Goal: Task Accomplishment & Management: Manage account settings

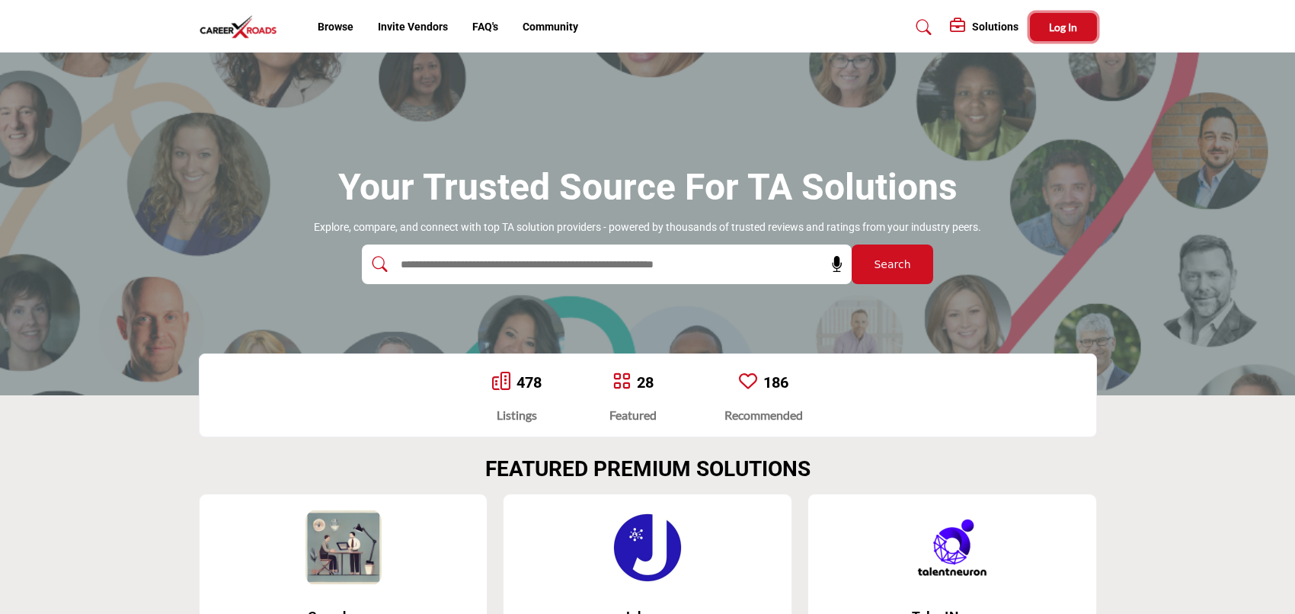
click at [1057, 24] on span "Log In" at bounding box center [1063, 27] width 28 height 13
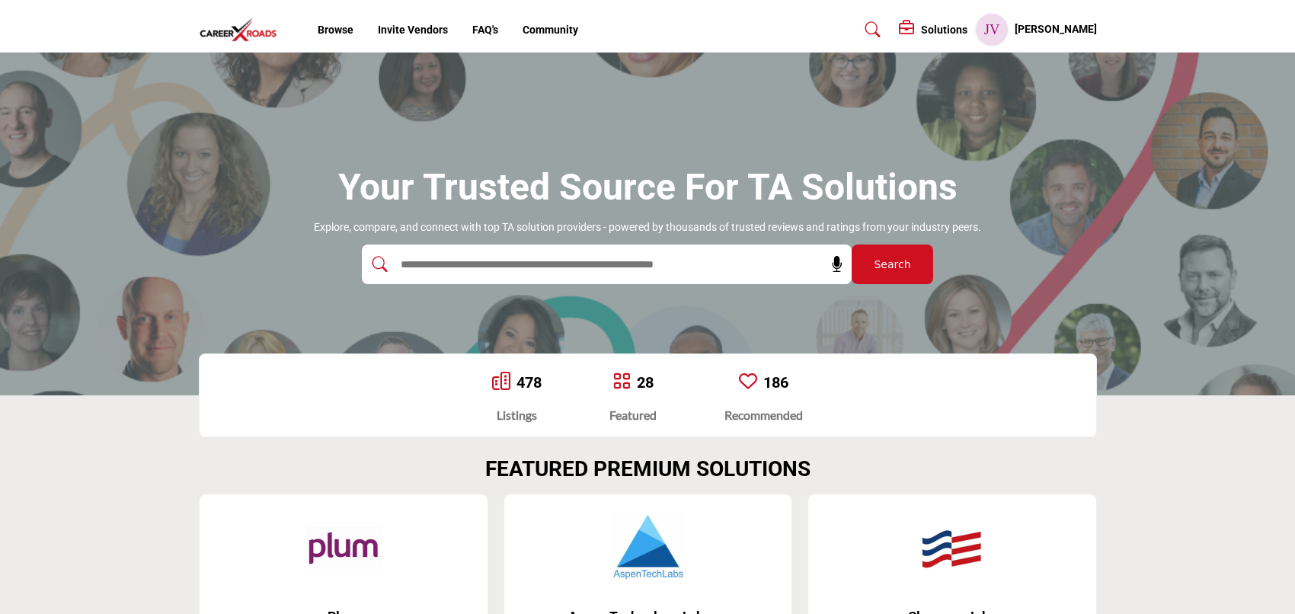
click at [1071, 27] on h5 "[PERSON_NAME]" at bounding box center [1055, 29] width 82 height 15
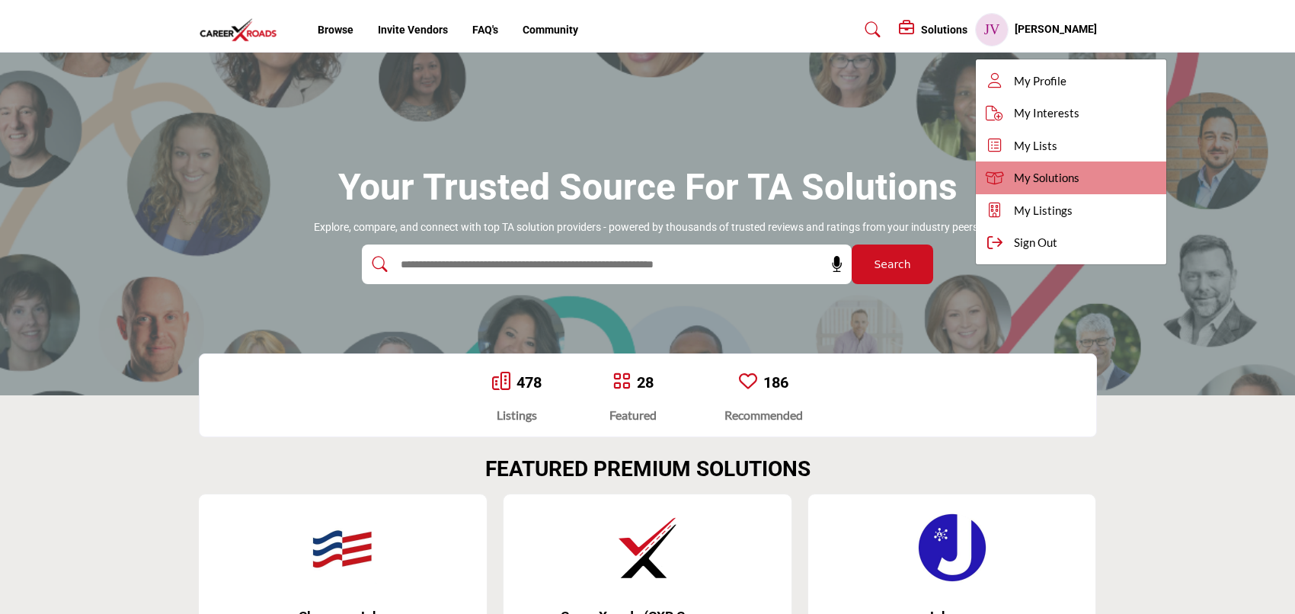
click at [1078, 175] on span "My Solutions" at bounding box center [1046, 178] width 65 height 18
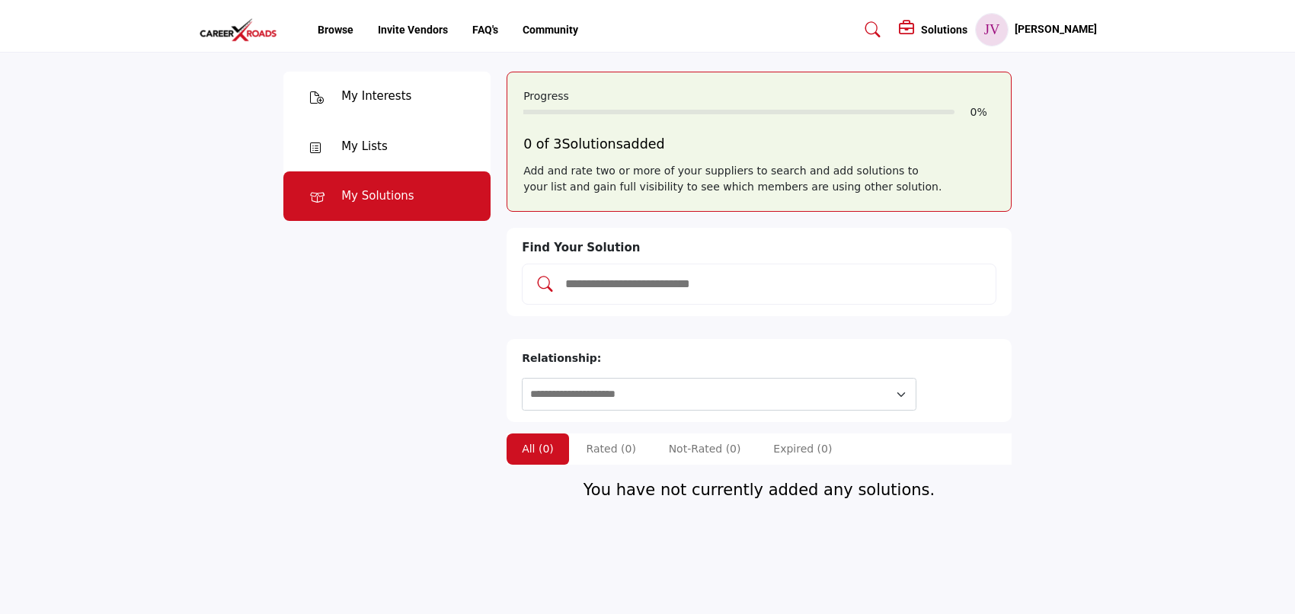
click at [1069, 27] on h5 "[PERSON_NAME]" at bounding box center [1055, 29] width 82 height 15
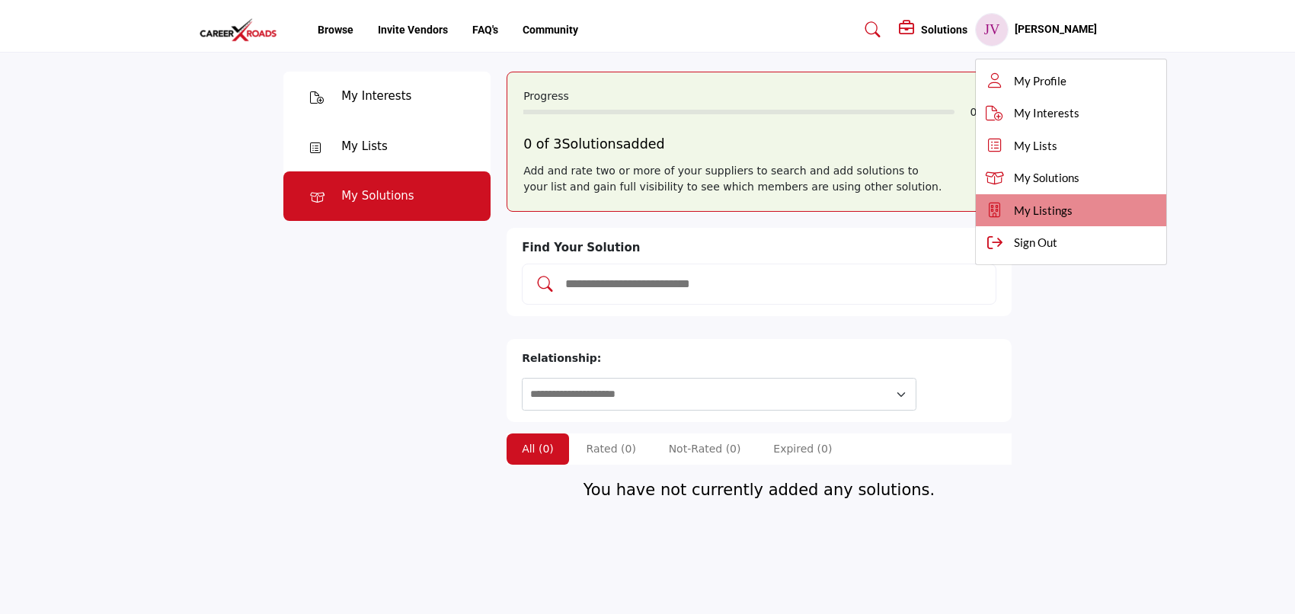
click at [1089, 196] on link "My Listings" at bounding box center [1071, 210] width 190 height 33
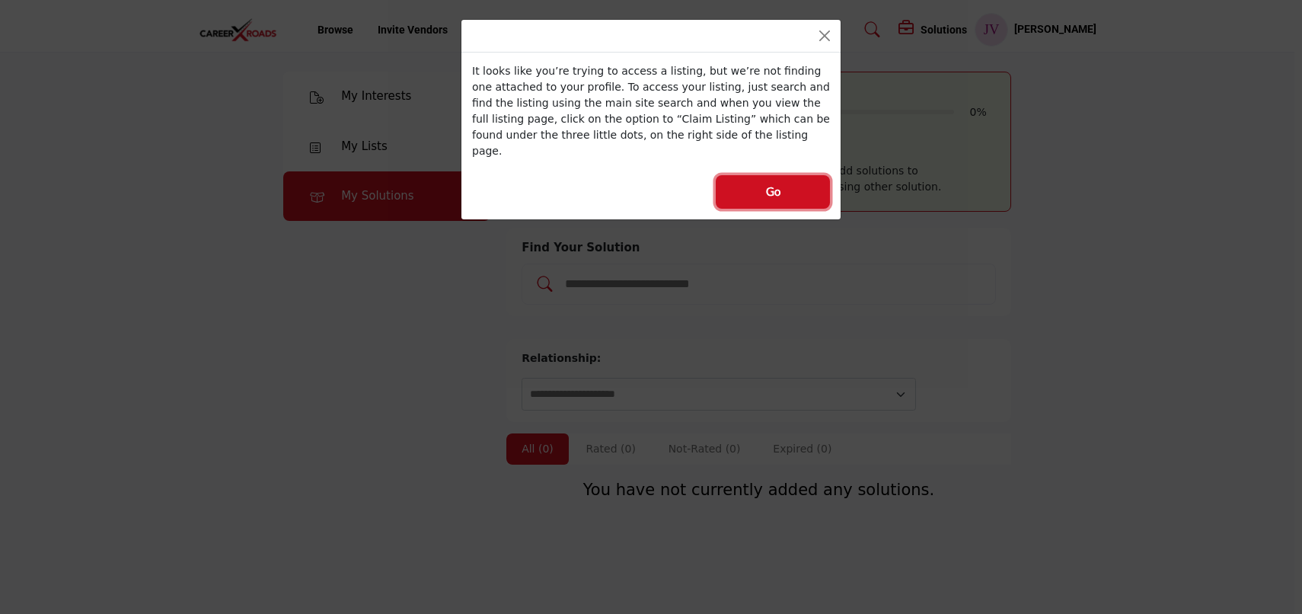
click at [795, 177] on button "Go" at bounding box center [773, 192] width 114 height 34
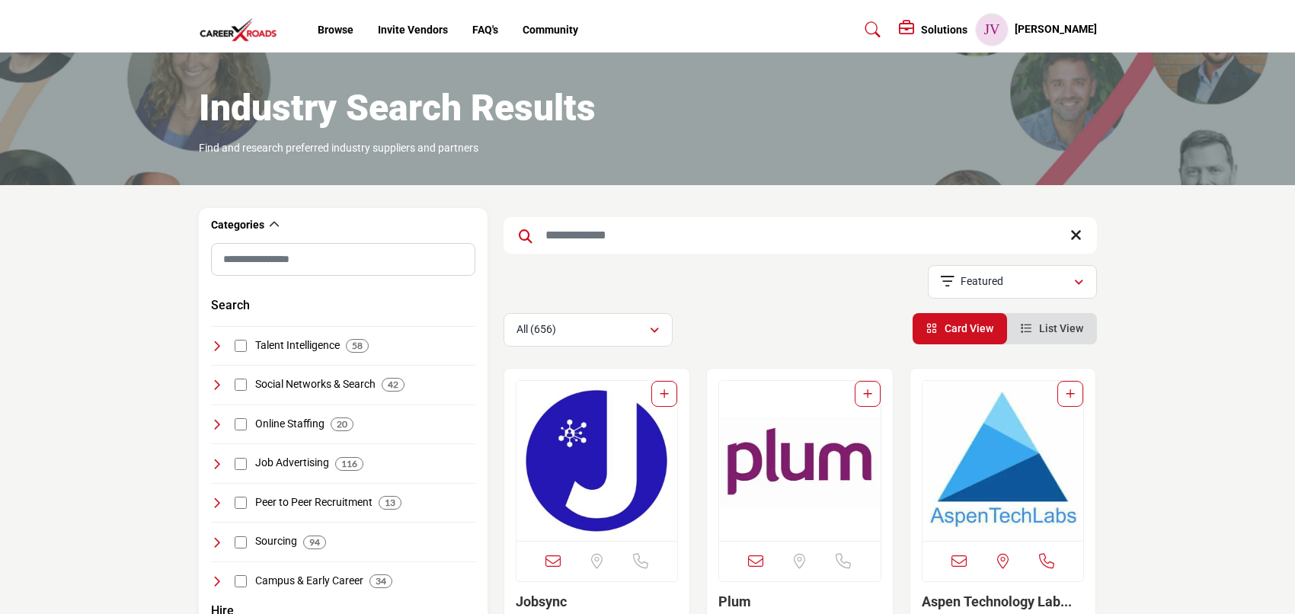
click at [641, 233] on input "Search Keyword" at bounding box center [799, 235] width 593 height 37
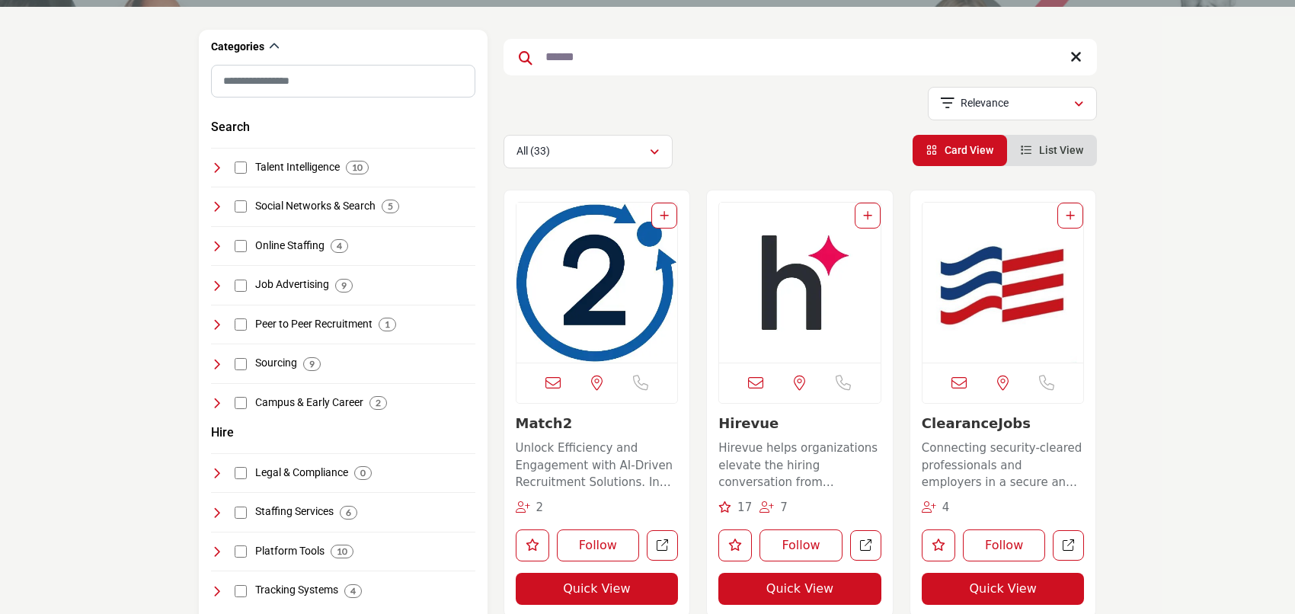
scroll to position [207, 0]
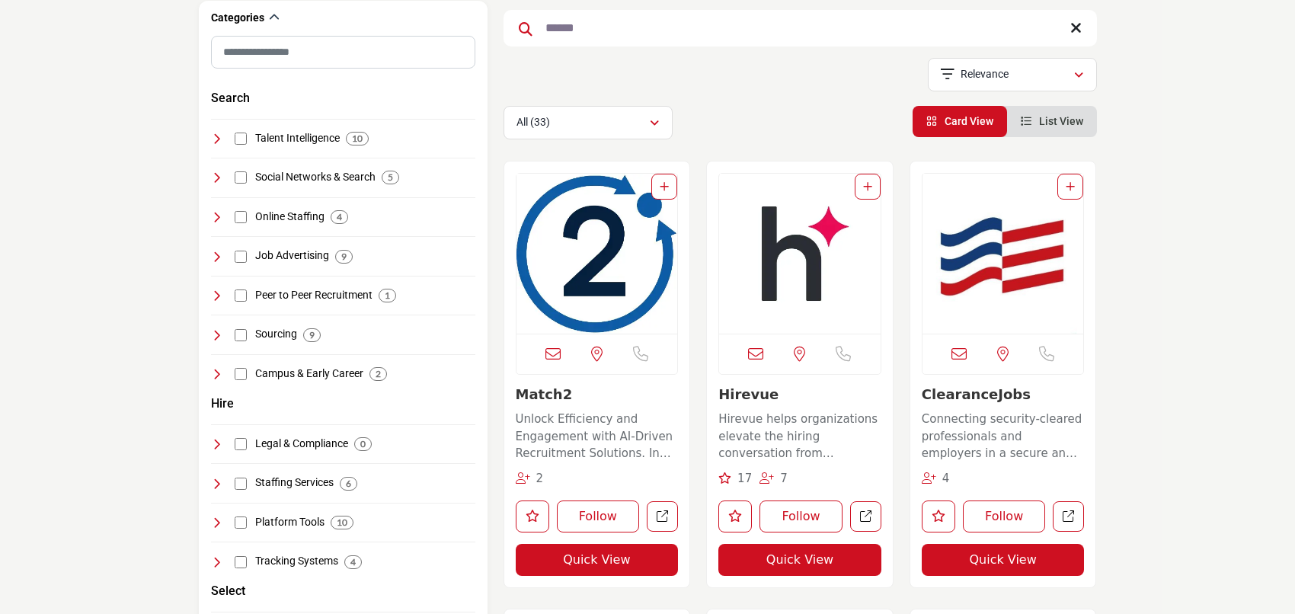
type input "******"
click at [586, 287] on img "Open Listing in new tab" at bounding box center [596, 254] width 161 height 160
click at [604, 238] on img "Open Listing in new tab" at bounding box center [596, 254] width 161 height 160
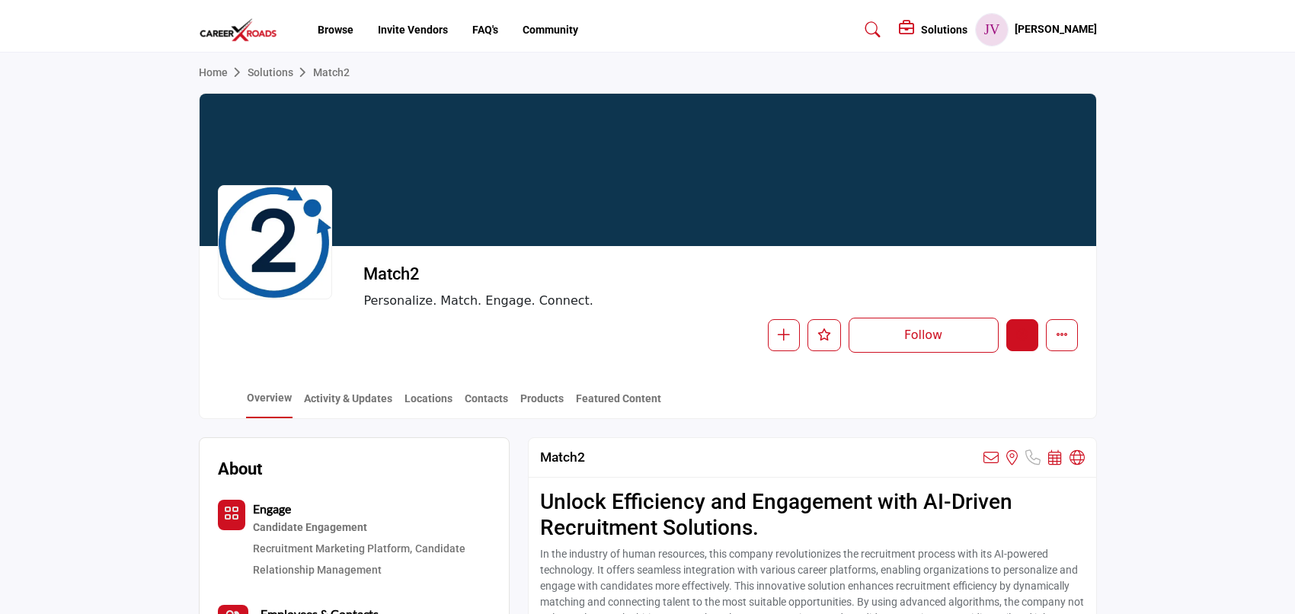
click at [1024, 337] on icon "Edit company" at bounding box center [1022, 334] width 12 height 12
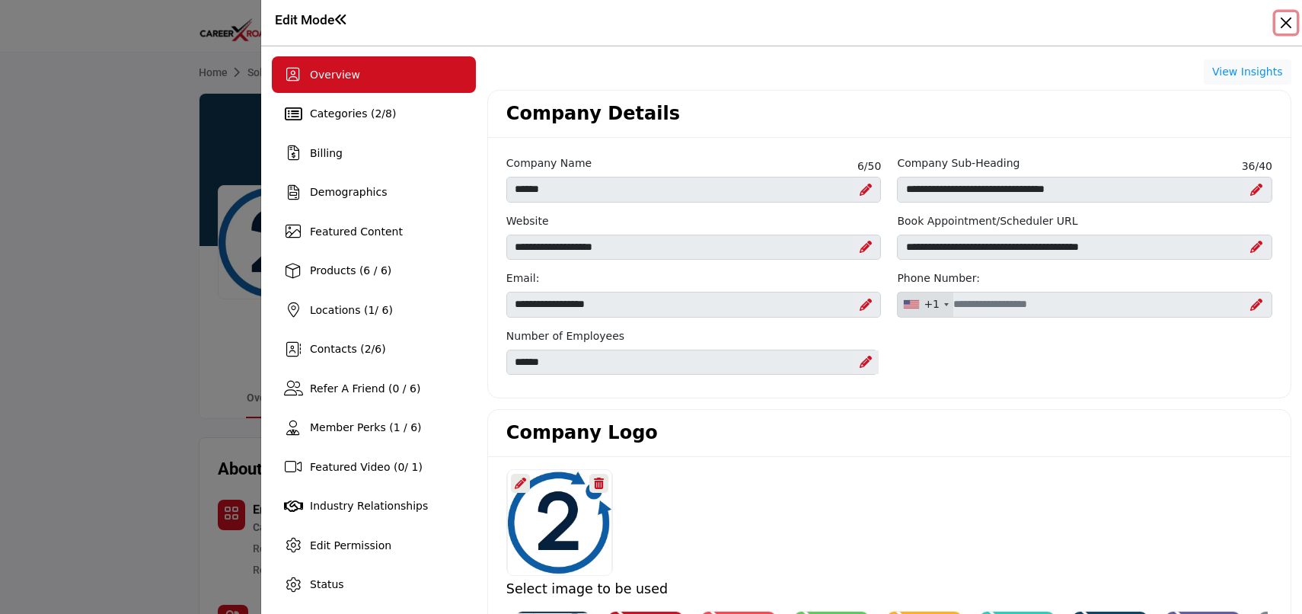
click at [1289, 23] on button "Close" at bounding box center [1286, 22] width 21 height 21
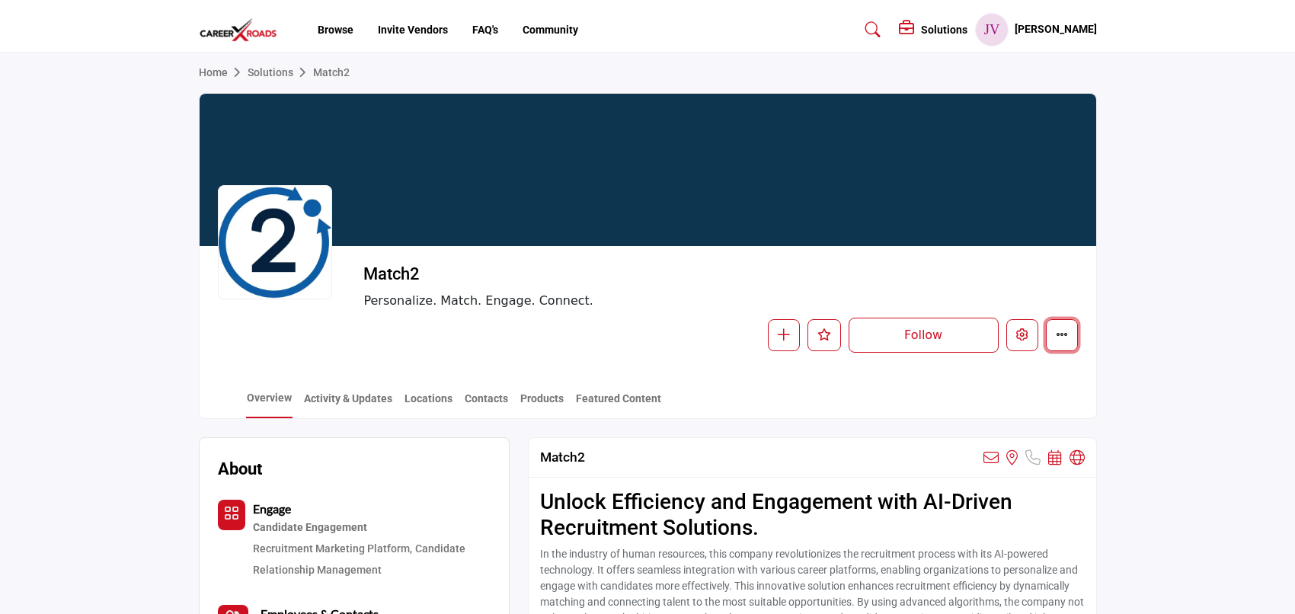
click at [1059, 337] on icon "More details" at bounding box center [1062, 334] width 12 height 12
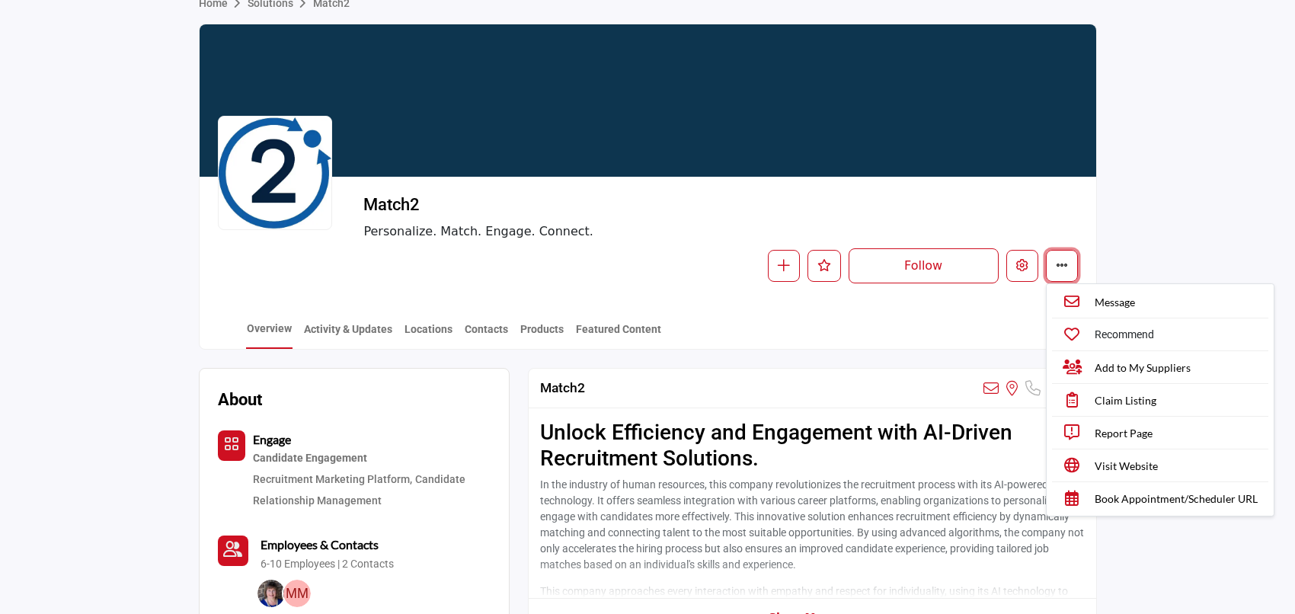
scroll to position [70, 0]
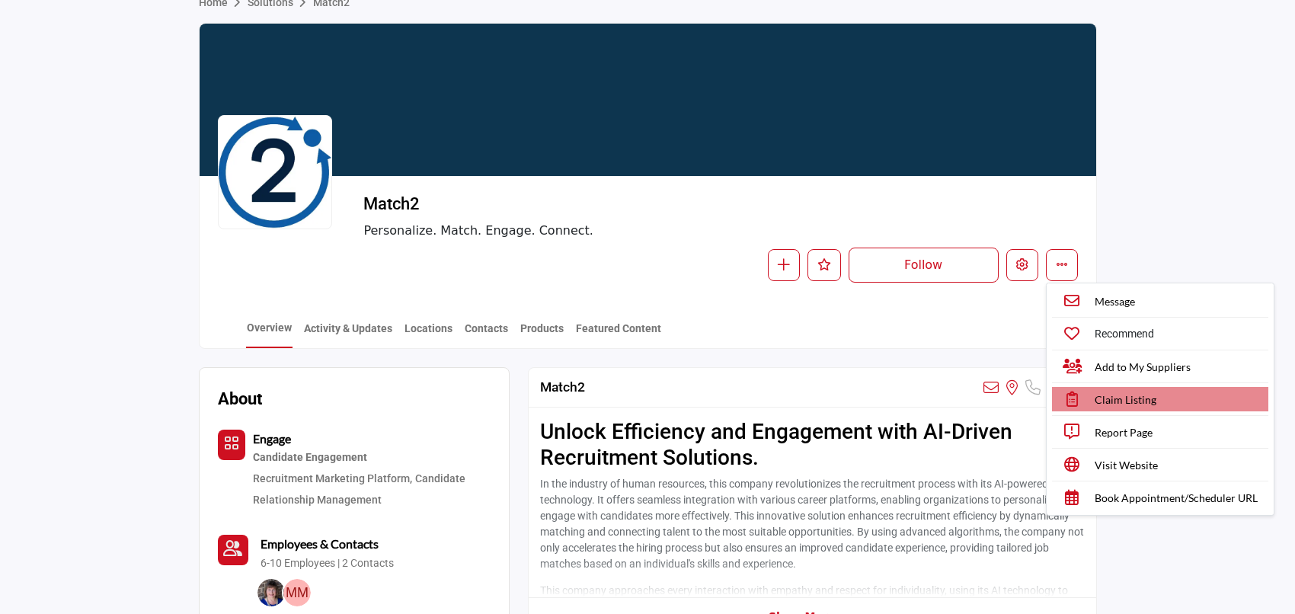
click at [1126, 401] on span "Claim Listing" at bounding box center [1125, 399] width 62 height 16
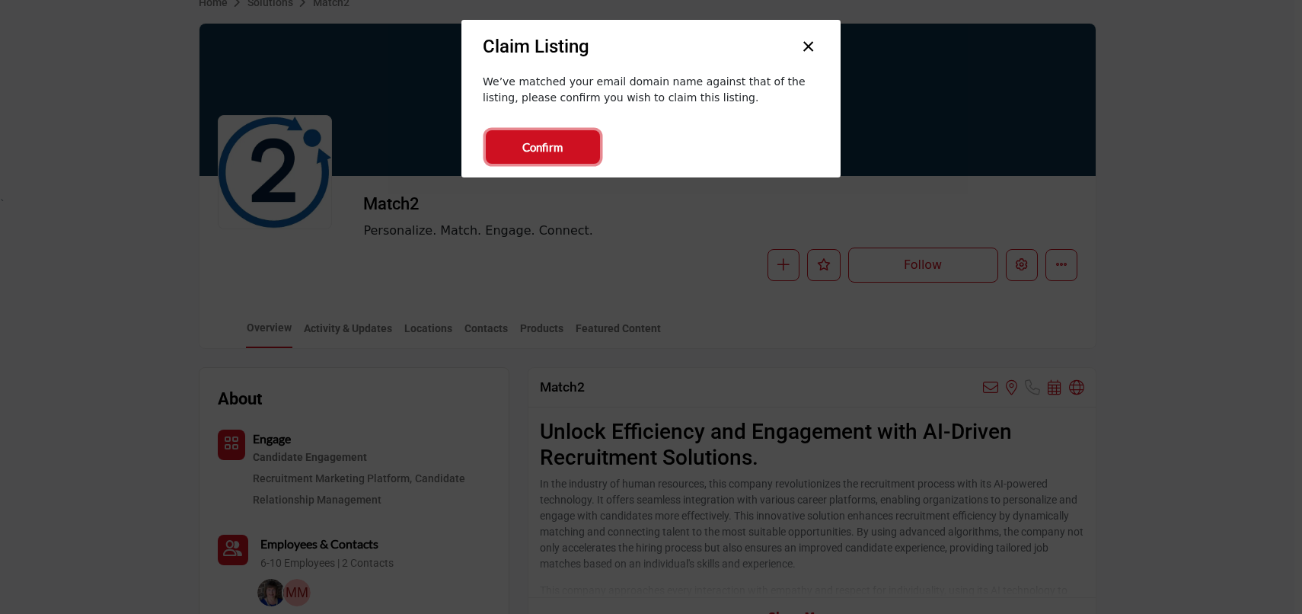
click at [568, 147] on button "Confirm" at bounding box center [543, 147] width 114 height 34
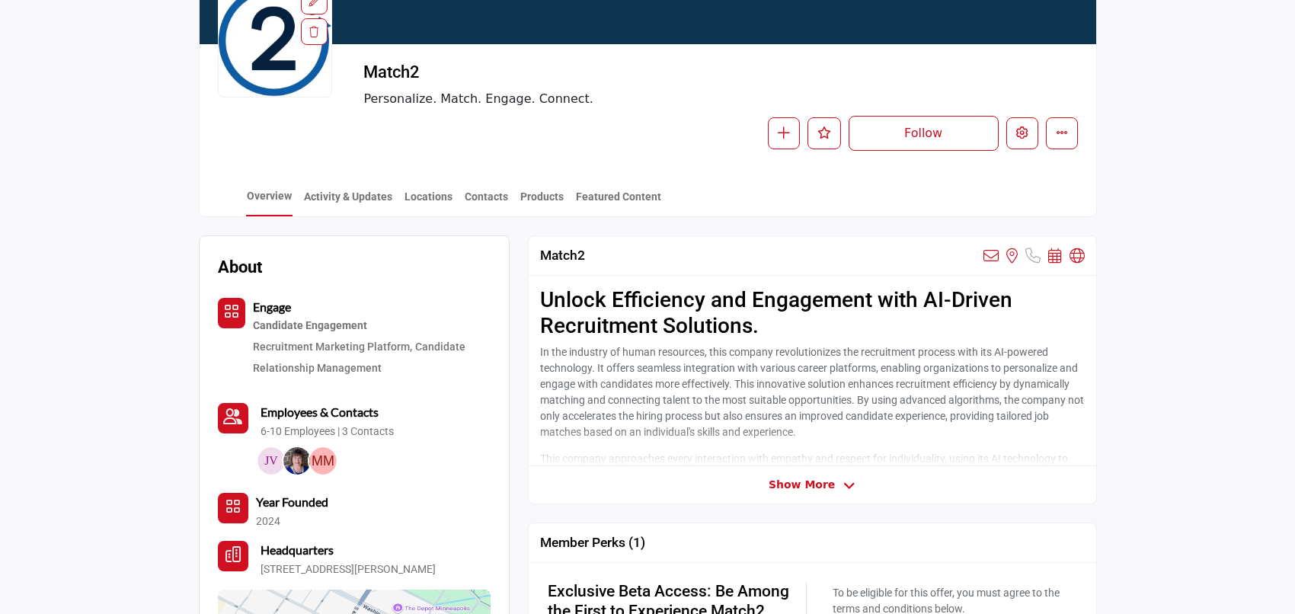
scroll to position [193, 0]
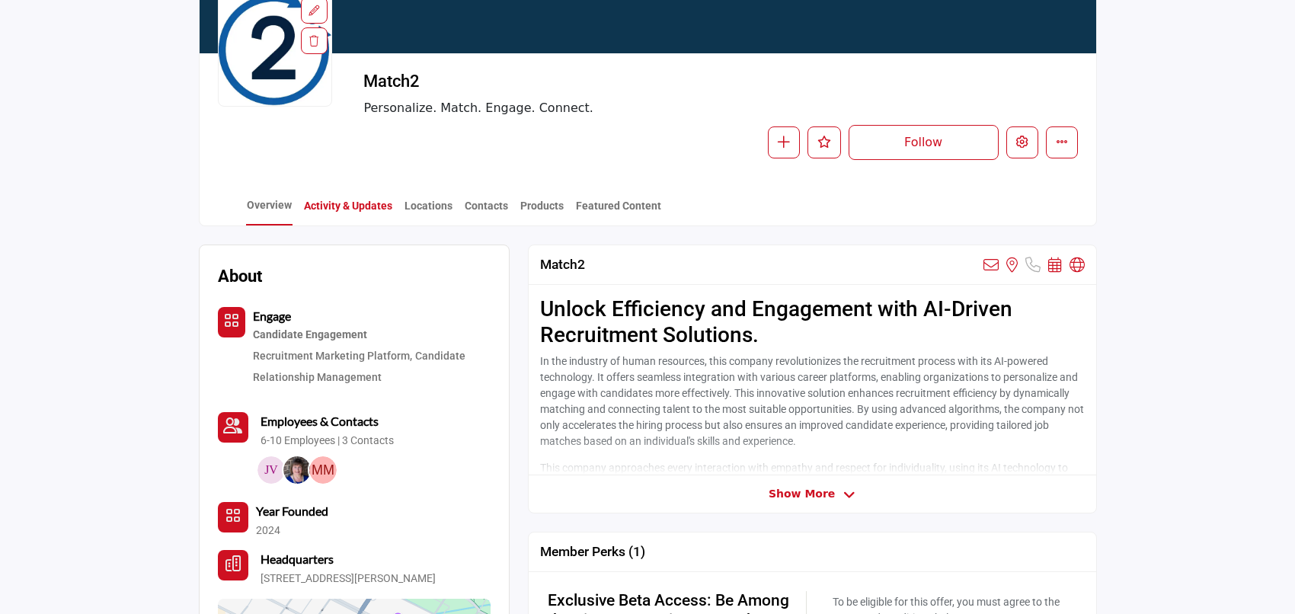
click at [372, 211] on link "Activity & Updates" at bounding box center [348, 211] width 90 height 27
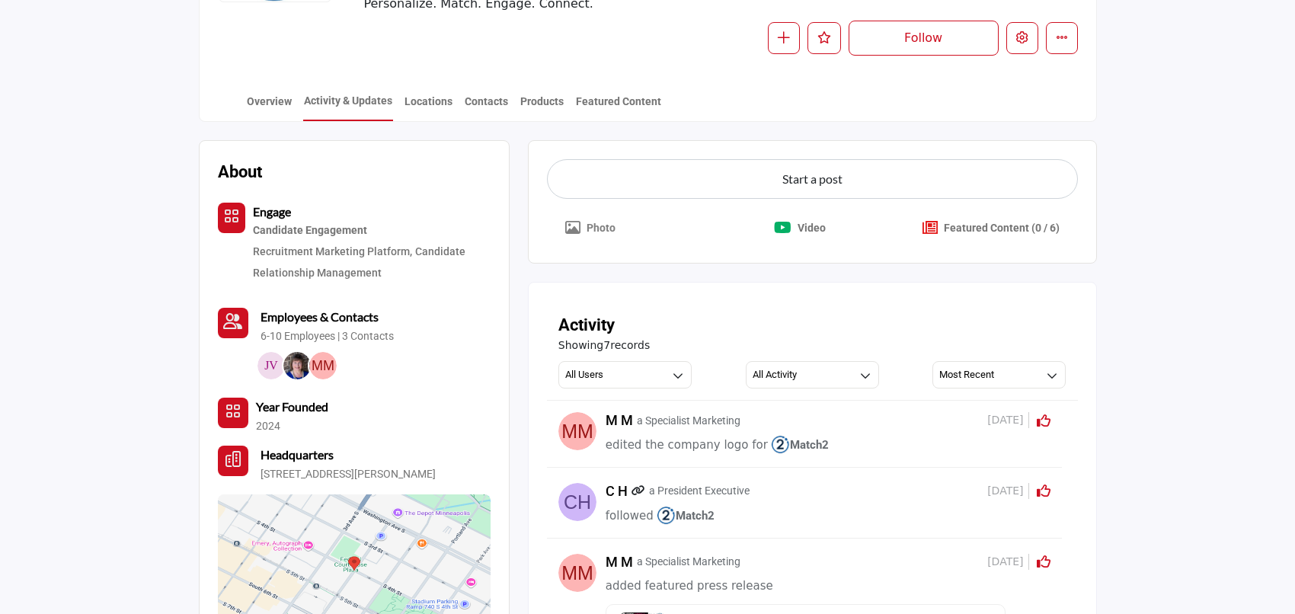
scroll to position [294, 0]
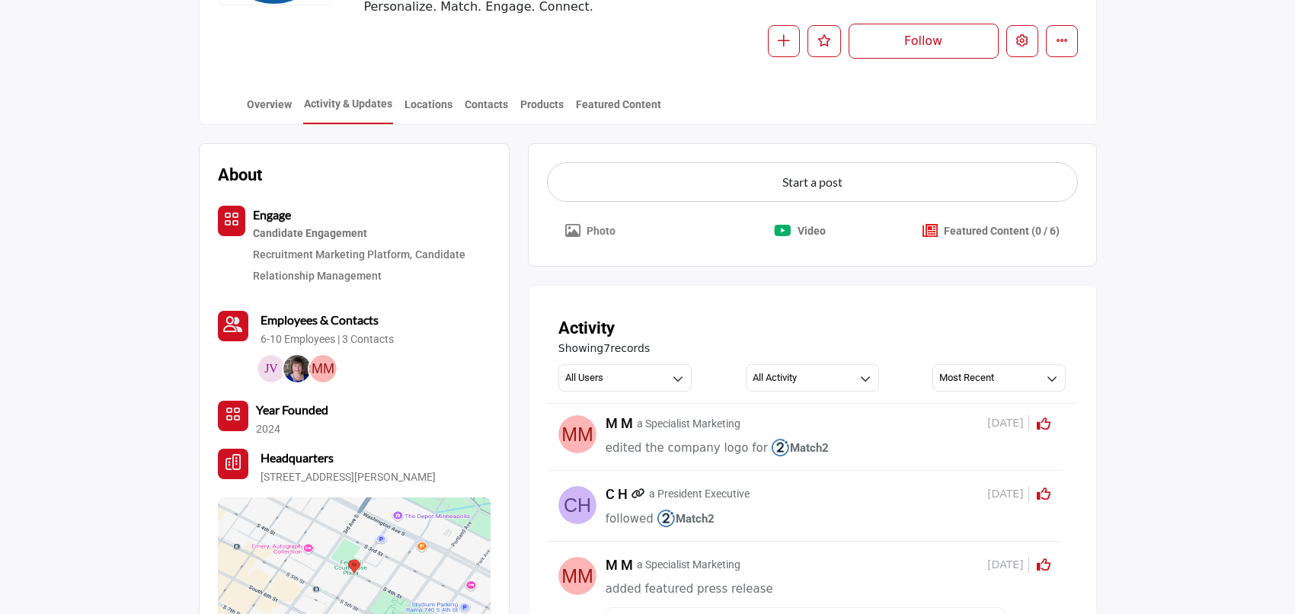
click at [593, 233] on p "Photo" at bounding box center [600, 231] width 29 height 16
click at [596, 232] on p "Photo" at bounding box center [600, 231] width 29 height 16
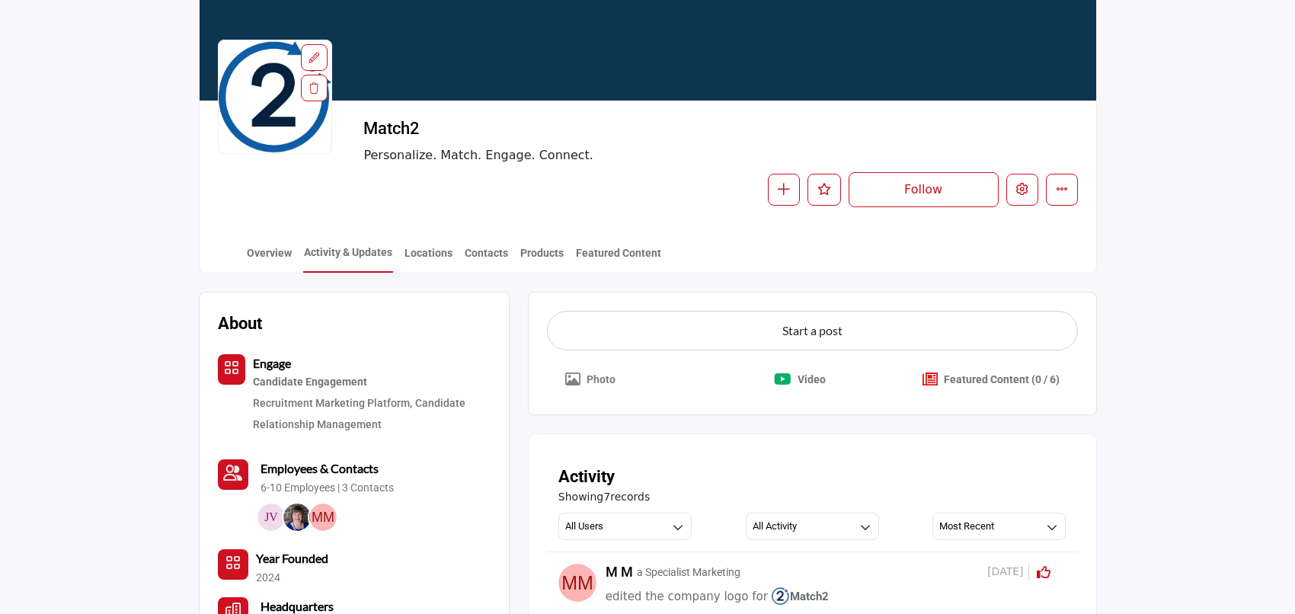
scroll to position [135, 0]
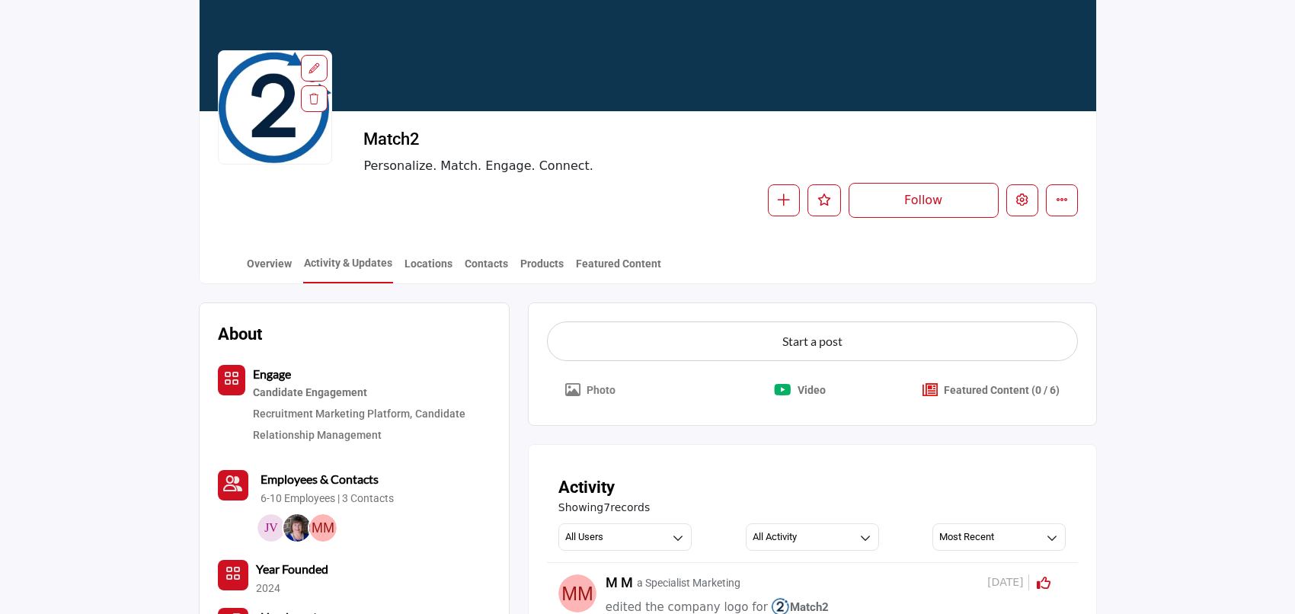
click at [596, 388] on p "Photo" at bounding box center [600, 390] width 29 height 16
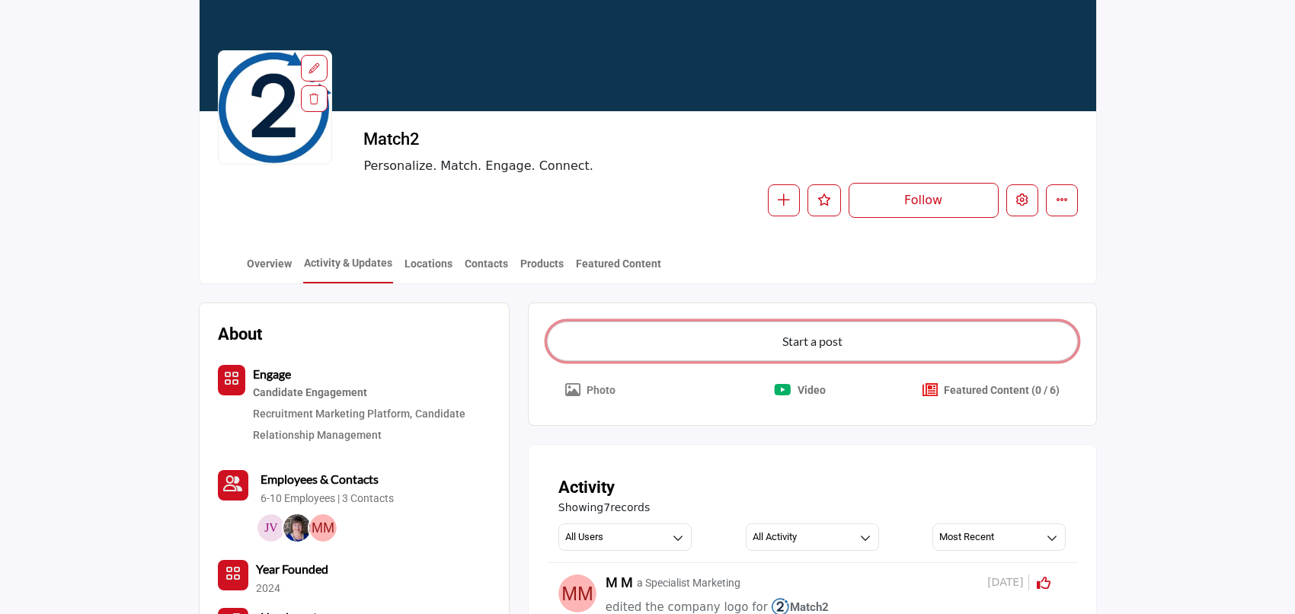
click at [746, 344] on button "Start a post" at bounding box center [812, 341] width 531 height 40
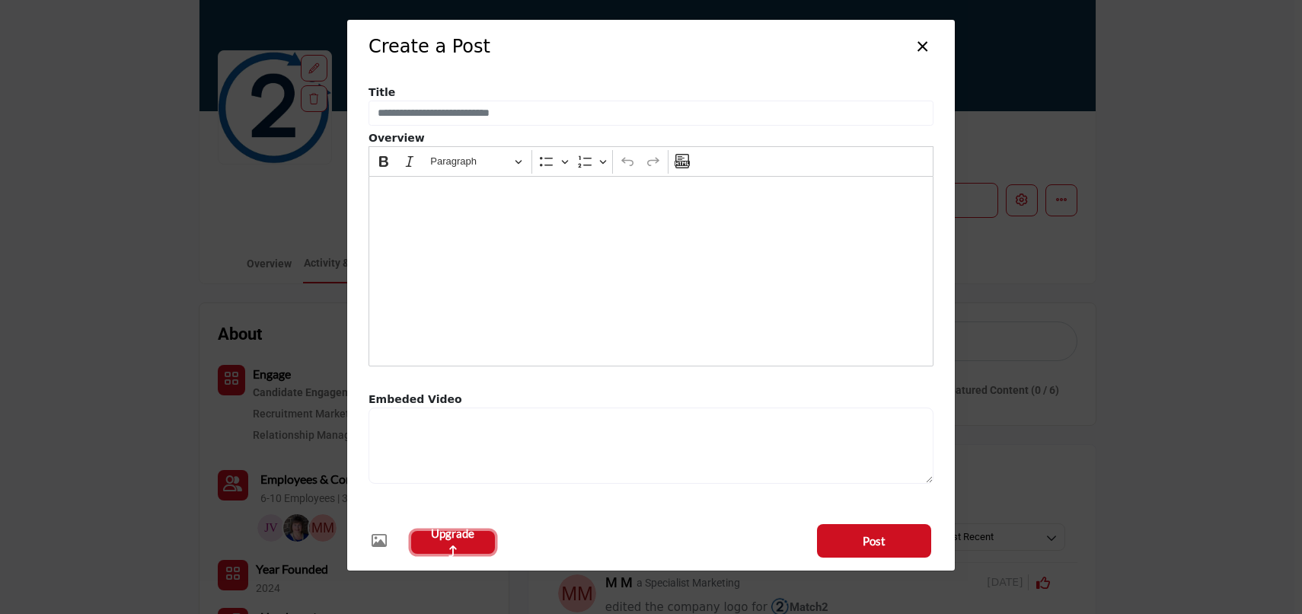
click at [472, 541] on span "Upgrade" at bounding box center [453, 542] width 46 height 34
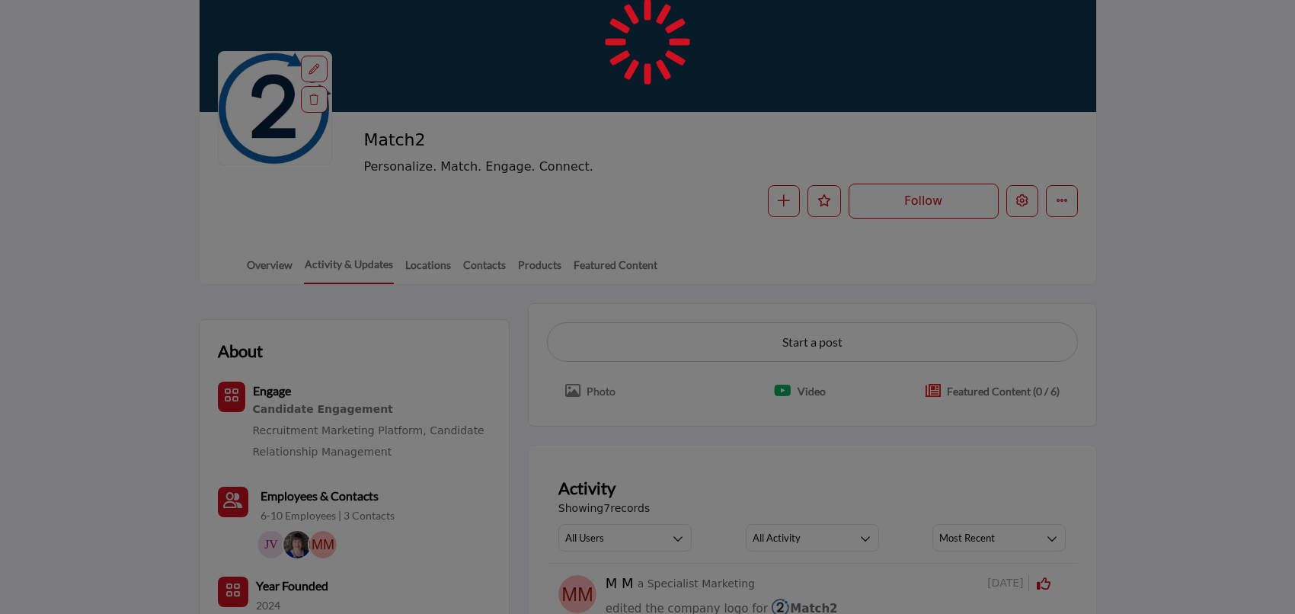
scroll to position [135, 0]
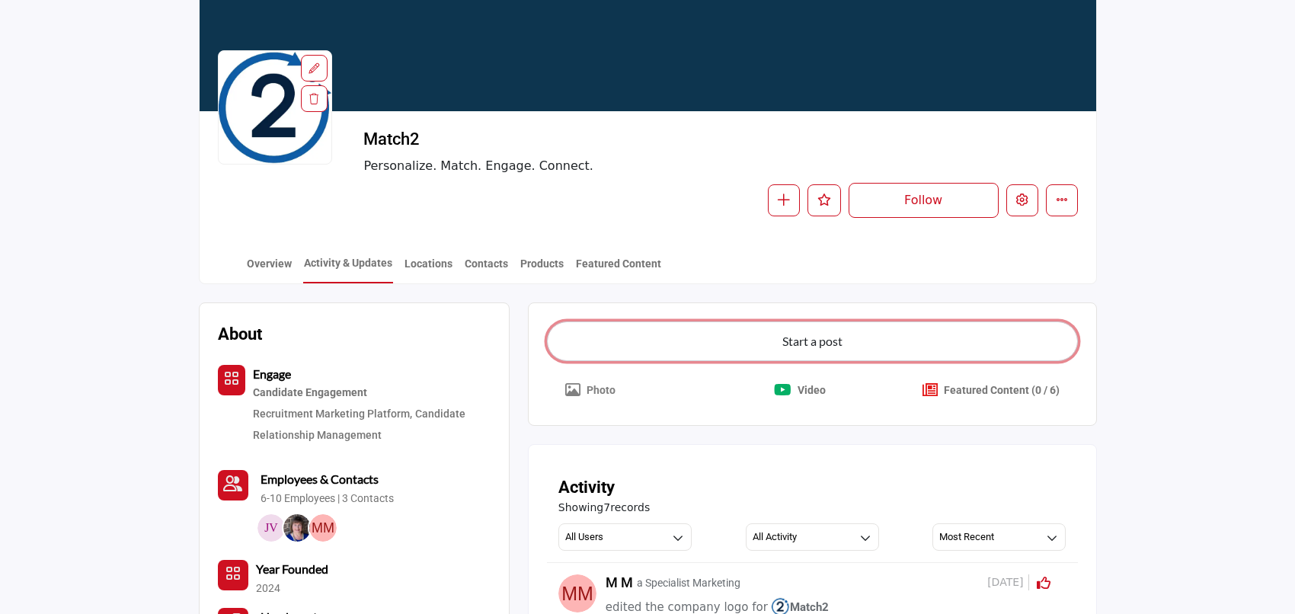
click at [747, 345] on button "Start a post" at bounding box center [812, 341] width 531 height 40
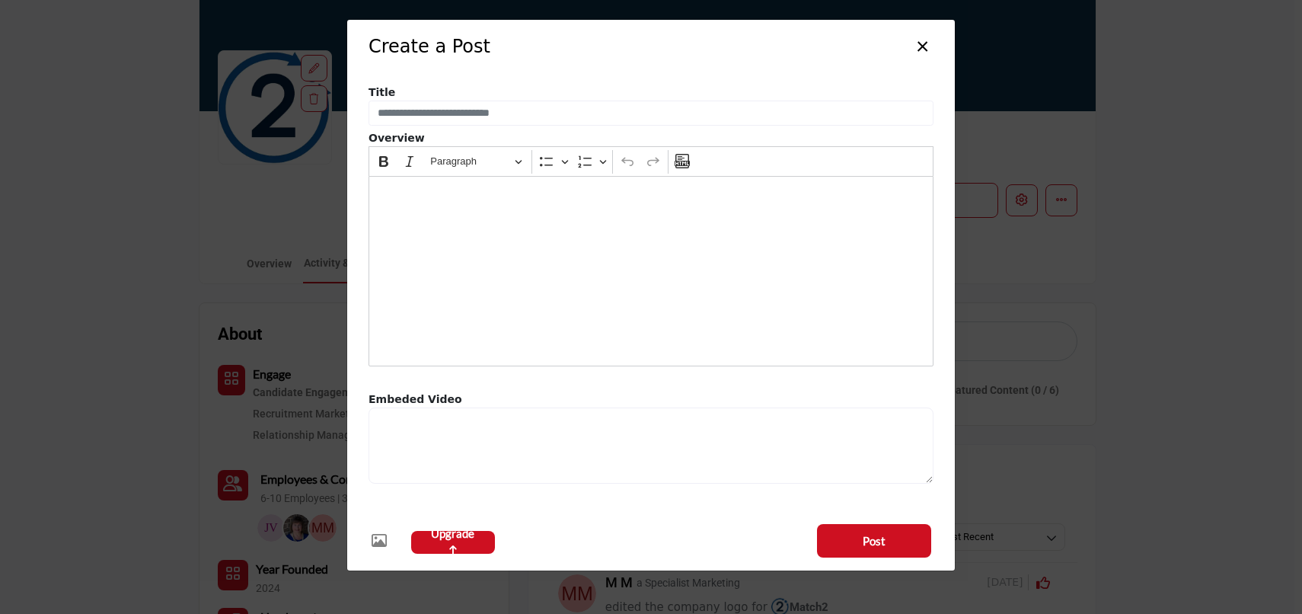
click at [375, 542] on icon "button" at bounding box center [379, 540] width 15 height 15
click at [378, 542] on icon "button" at bounding box center [379, 540] width 15 height 15
click at [417, 208] on div "Editor editing area: main" at bounding box center [651, 271] width 565 height 190
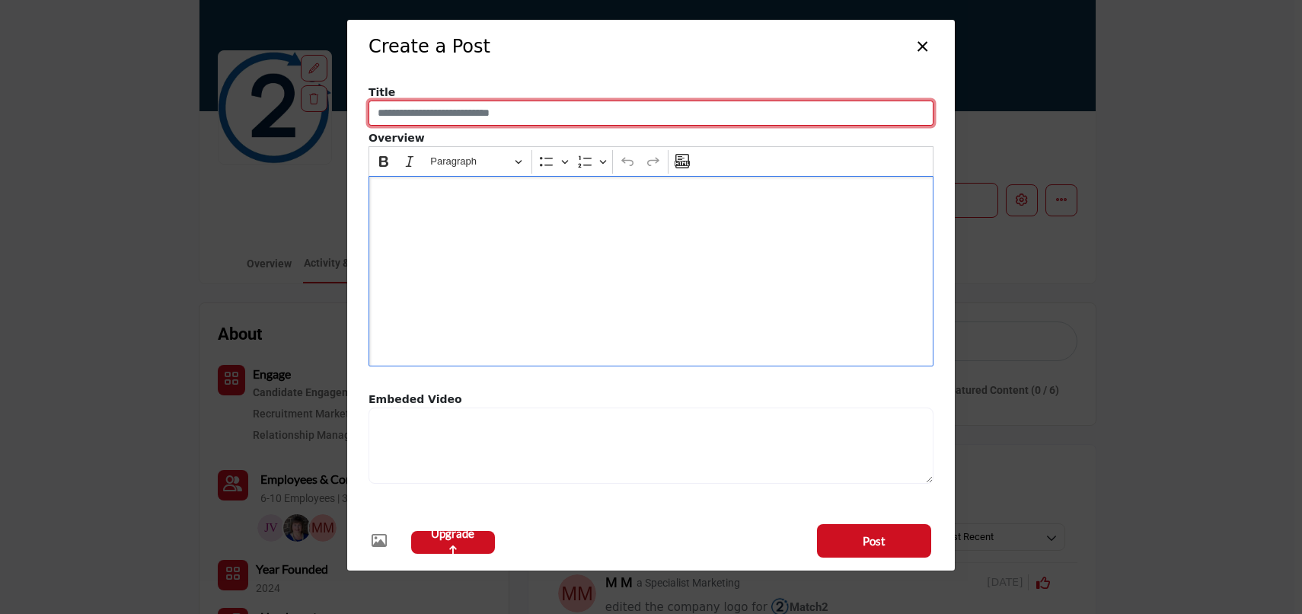
click at [433, 113] on input "Enter a compelling post title" at bounding box center [651, 114] width 565 height 26
type input "******"
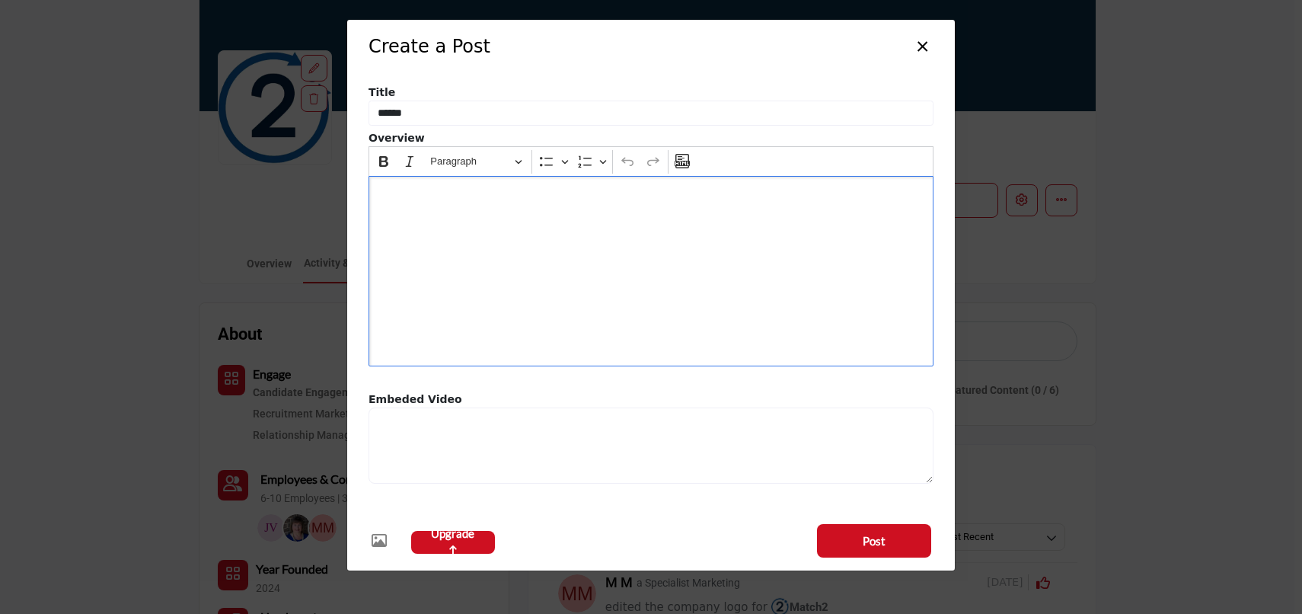
click at [379, 541] on icon "button" at bounding box center [379, 540] width 15 height 15
click at [922, 47] on button "×" at bounding box center [923, 44] width 22 height 29
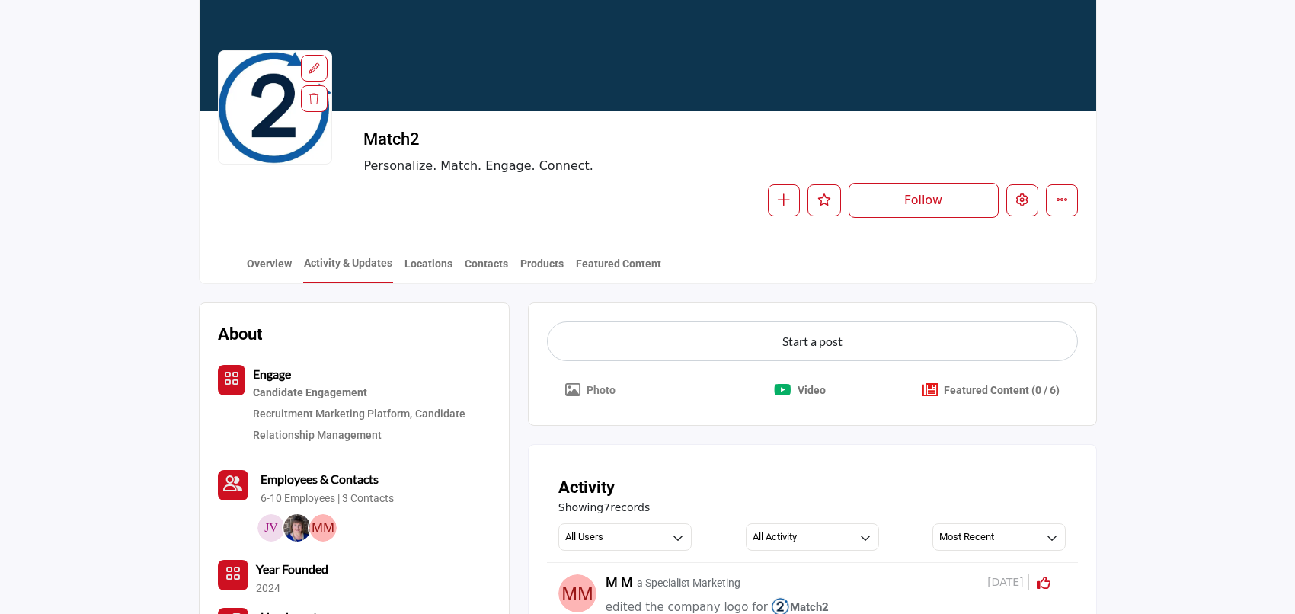
click at [1131, 135] on section "Home Solutions Match2 Activity & Updates Match2 Personalize. Match. Engage. Con…" at bounding box center [647, 101] width 1295 height 366
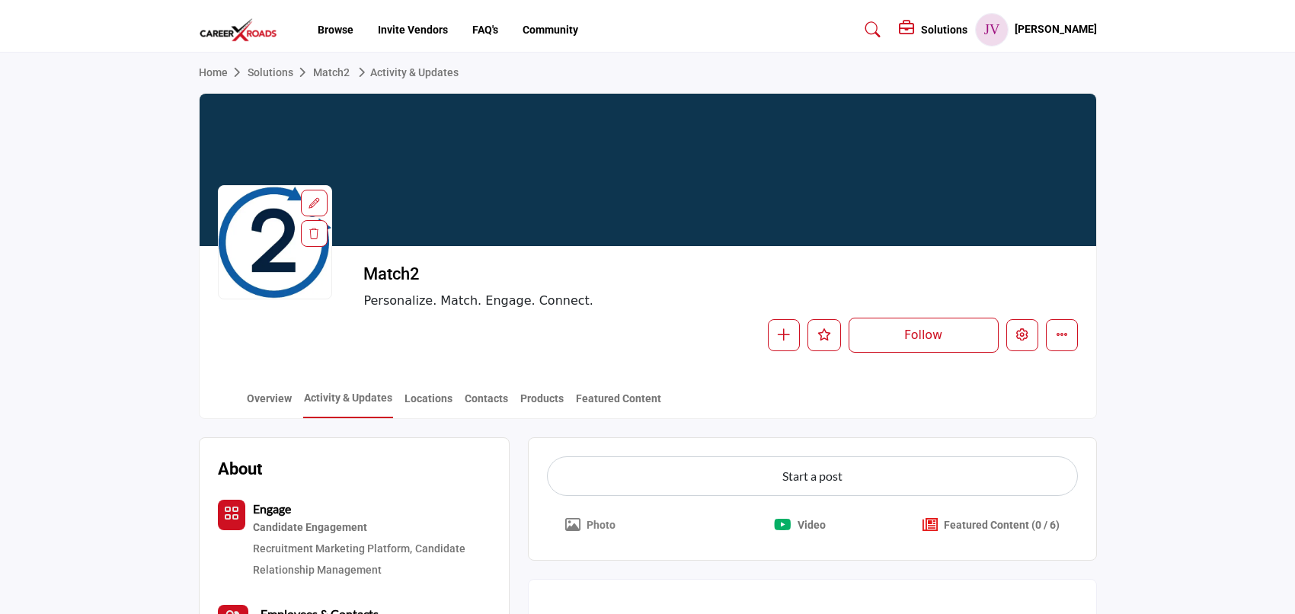
click at [967, 30] on h5 "Solutions" at bounding box center [944, 30] width 46 height 14
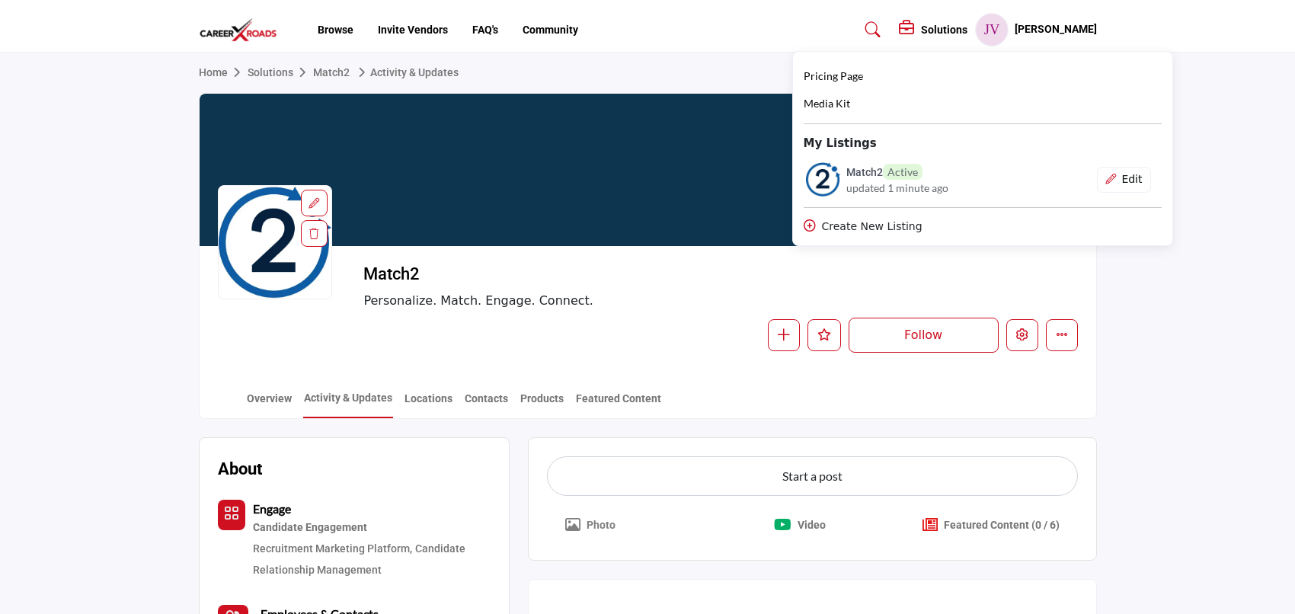
click at [680, 84] on div "Home Solutions Match2 Activity & Updates" at bounding box center [648, 73] width 898 height 40
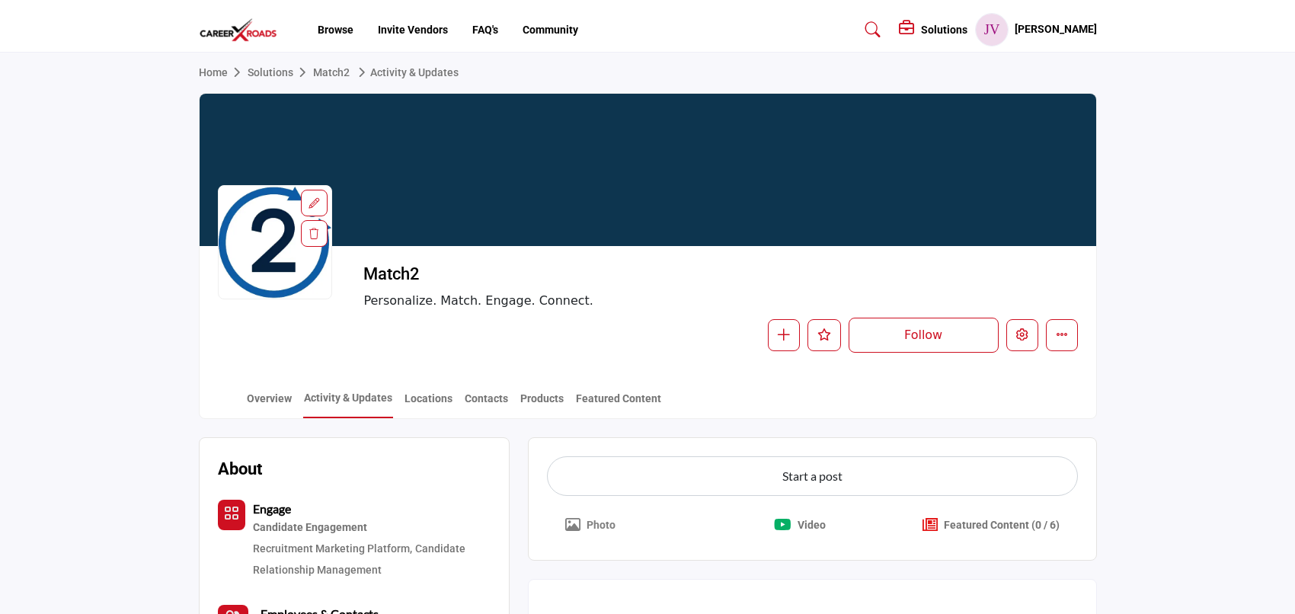
click at [276, 76] on link "Solutions" at bounding box center [280, 72] width 65 height 12
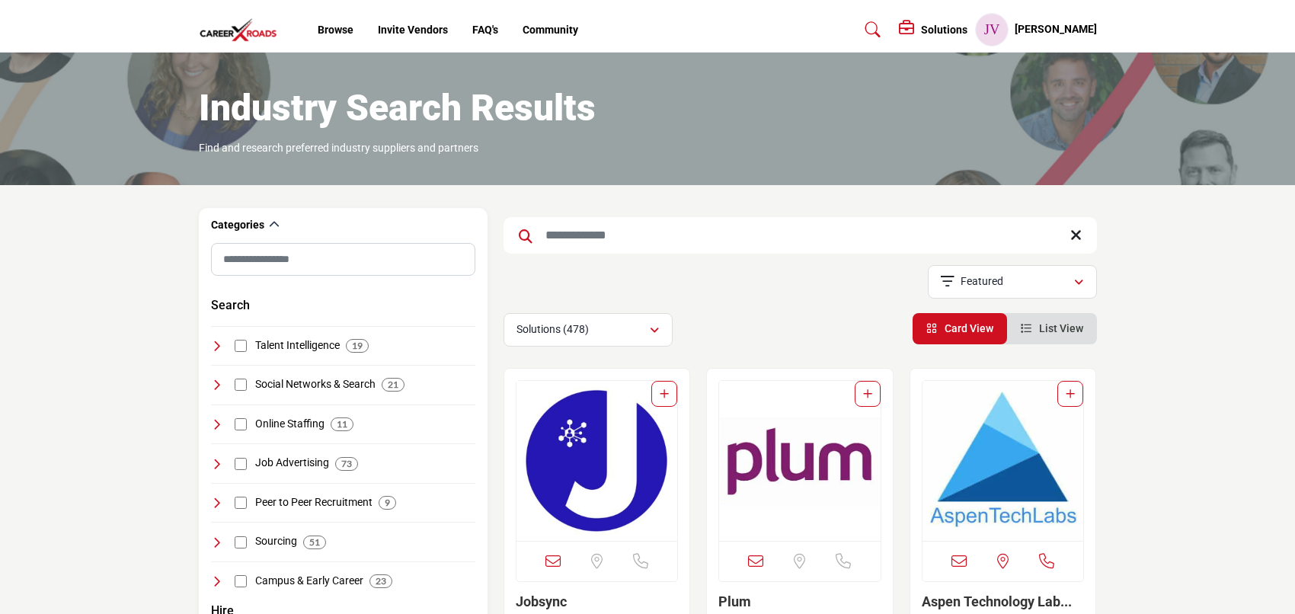
click at [967, 35] on h5 "Solutions" at bounding box center [944, 30] width 46 height 14
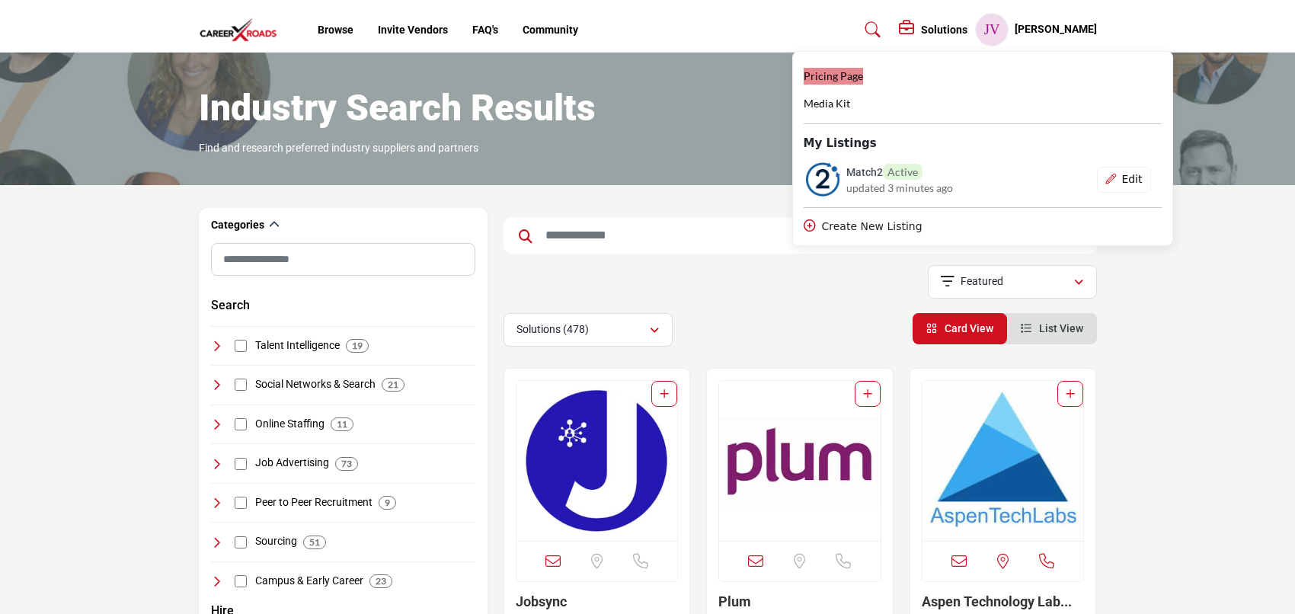
click at [863, 80] on span "Pricing Page" at bounding box center [832, 75] width 59 height 13
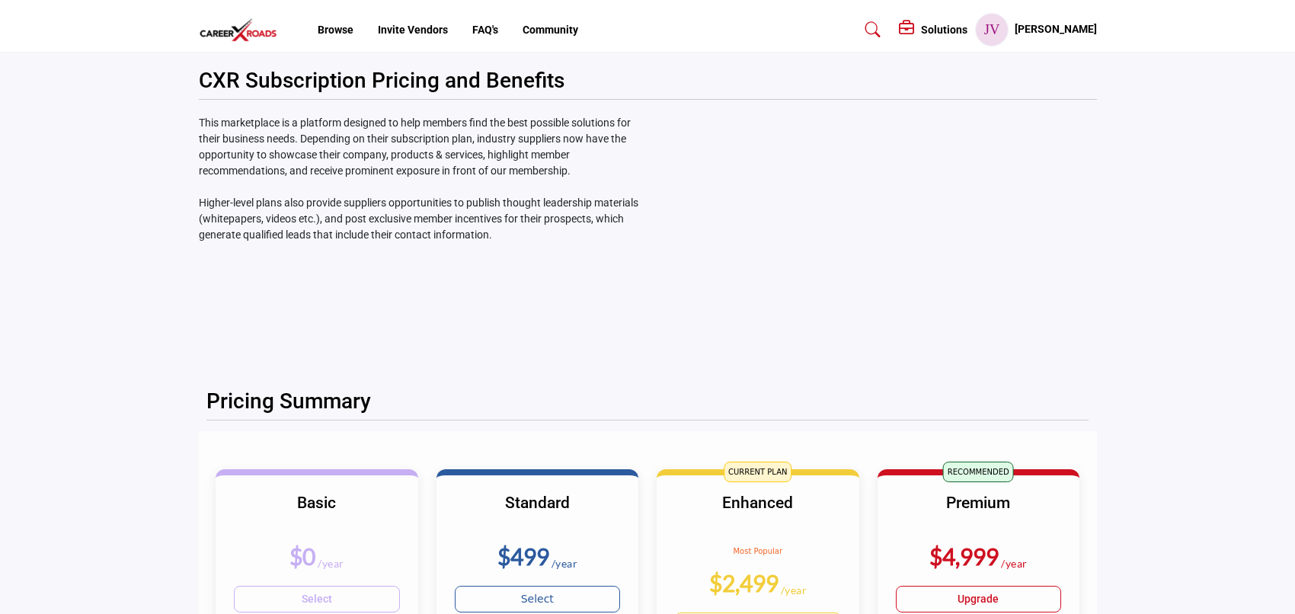
click at [252, 25] on img at bounding box center [242, 30] width 87 height 25
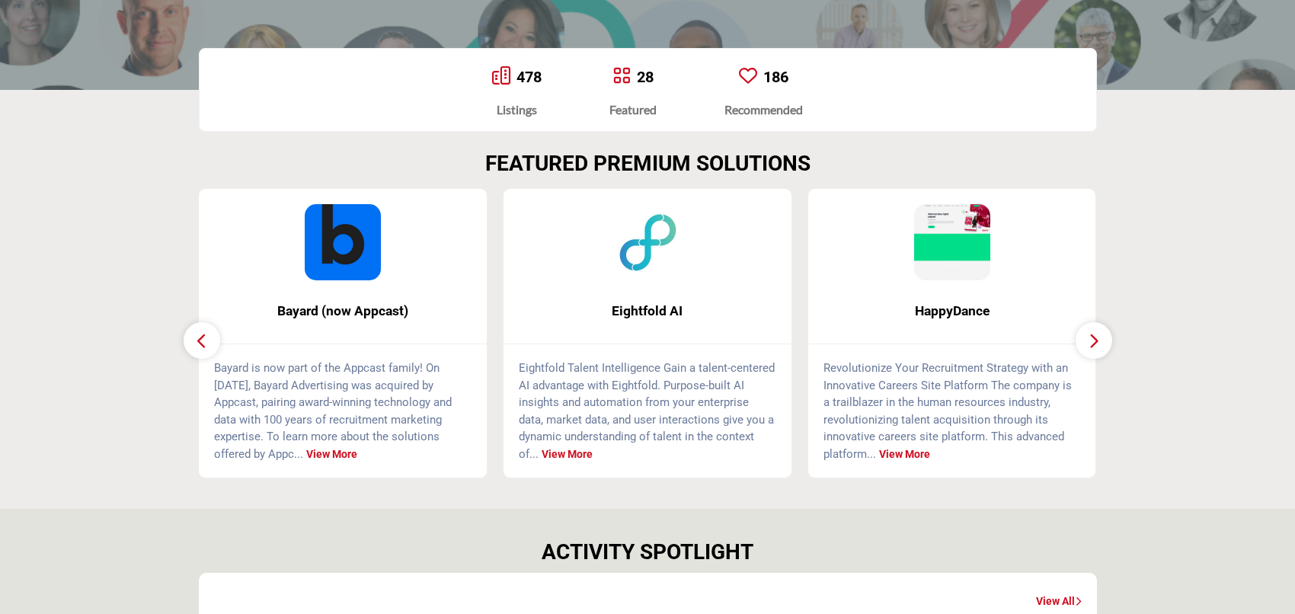
scroll to position [332, 0]
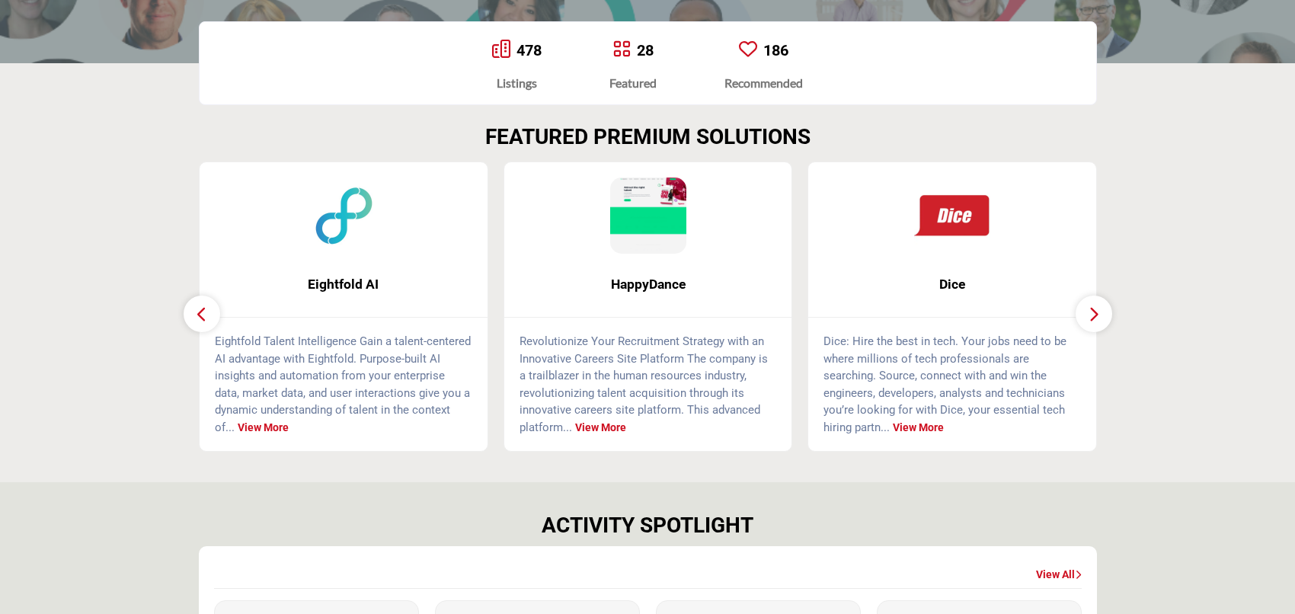
click at [1091, 309] on icon "button" at bounding box center [1094, 314] width 12 height 19
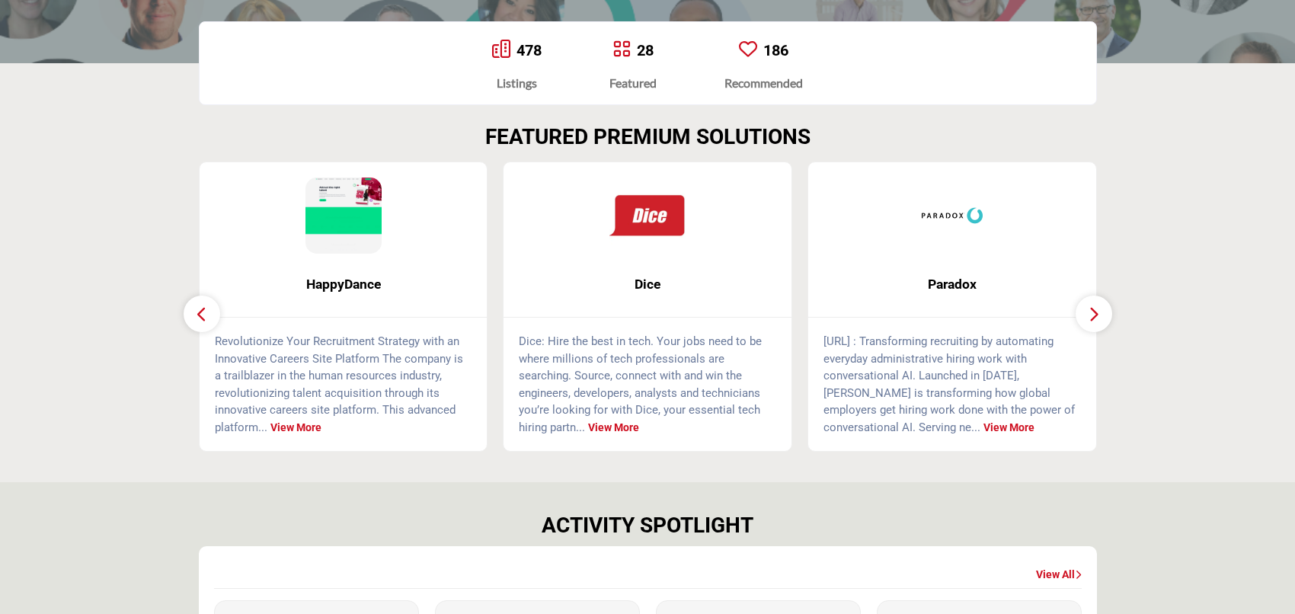
click at [1089, 309] on icon "button" at bounding box center [1094, 314] width 12 height 19
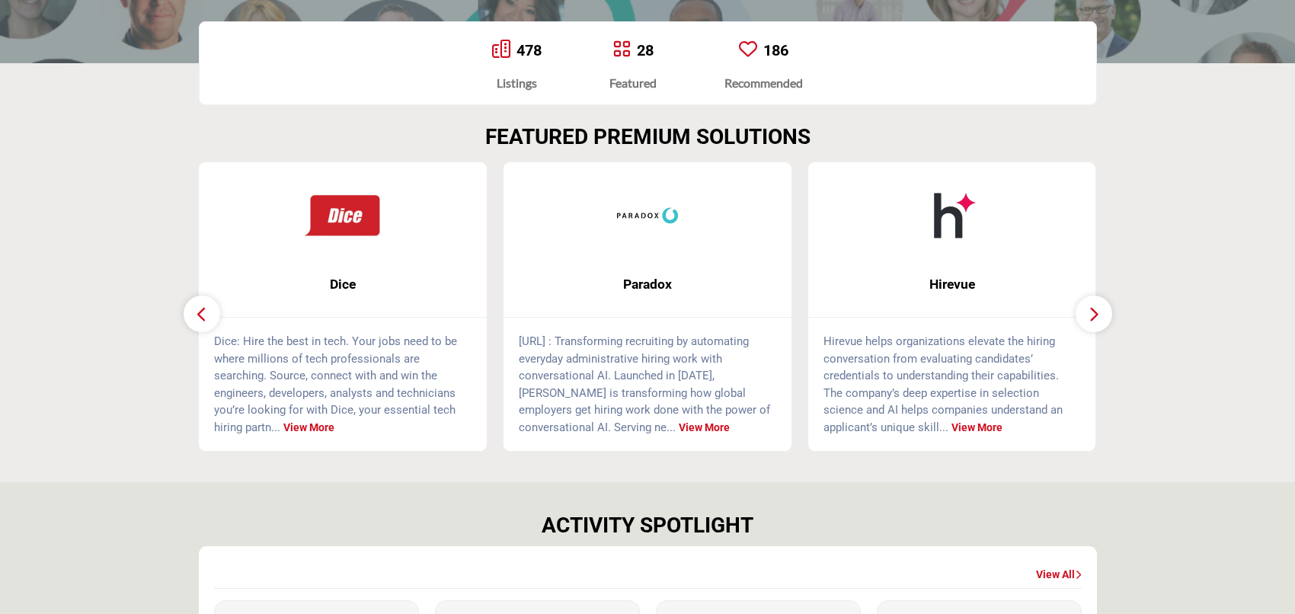
click at [1089, 309] on icon "button" at bounding box center [1094, 314] width 12 height 19
click at [1085, 309] on button "button" at bounding box center [1093, 314] width 37 height 37
click at [1088, 309] on icon "button" at bounding box center [1094, 314] width 12 height 19
click at [206, 316] on icon "button" at bounding box center [202, 314] width 12 height 19
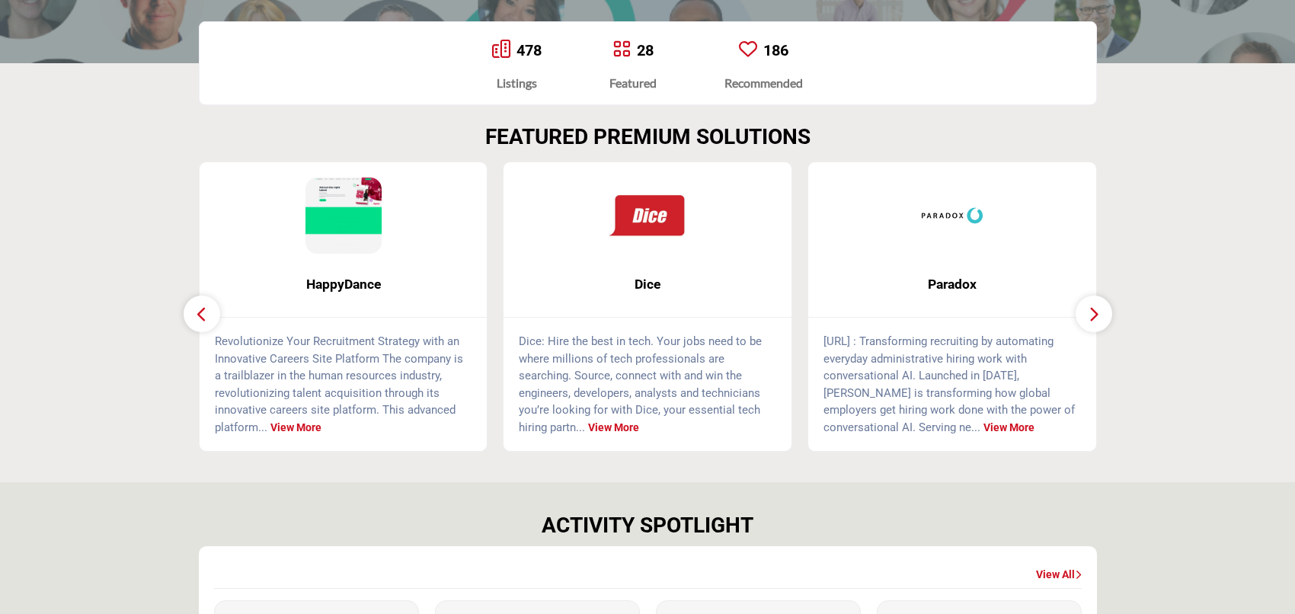
click at [206, 316] on icon "button" at bounding box center [202, 314] width 12 height 19
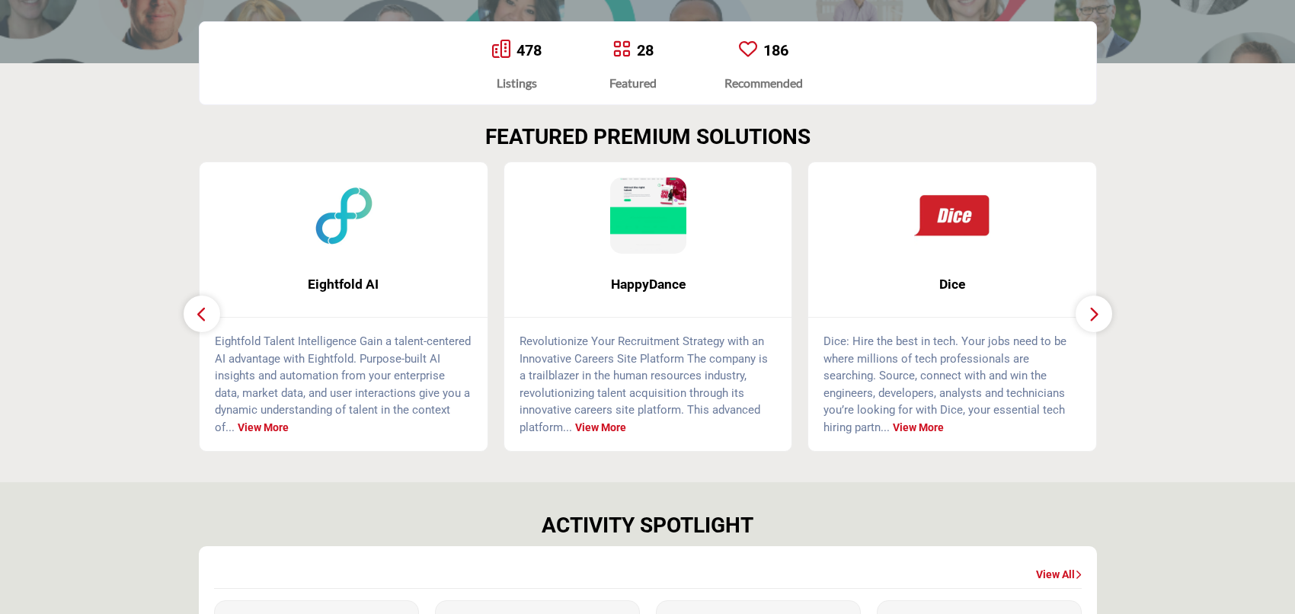
click at [206, 316] on icon "button" at bounding box center [202, 314] width 12 height 19
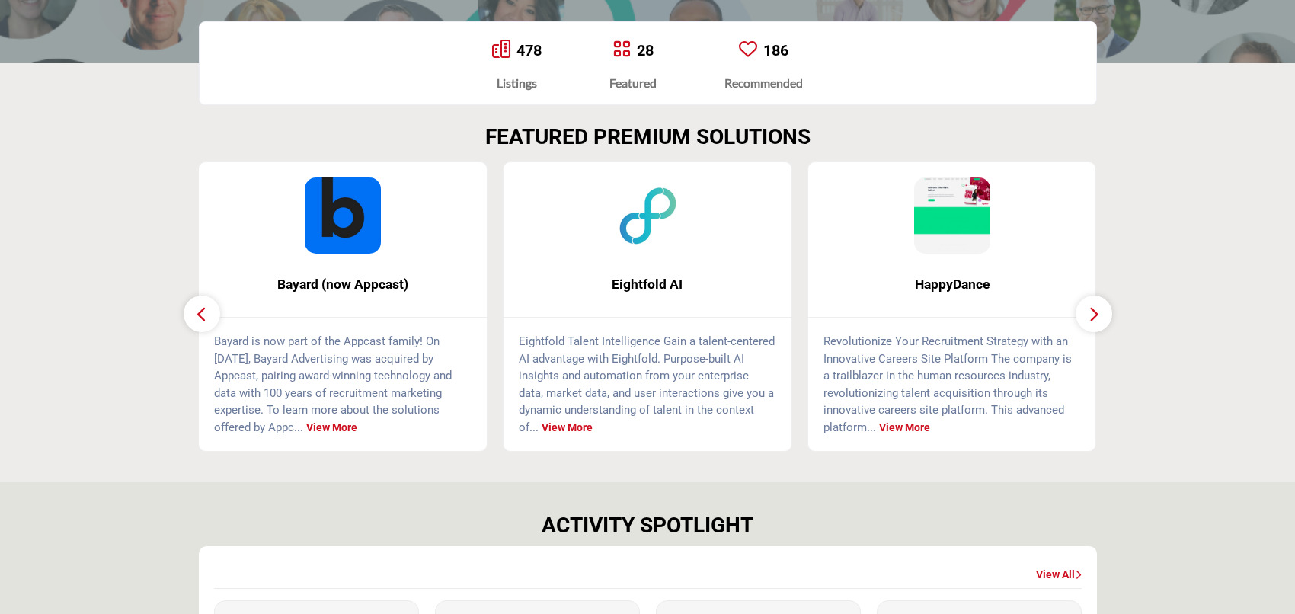
click at [206, 316] on icon "button" at bounding box center [202, 314] width 12 height 19
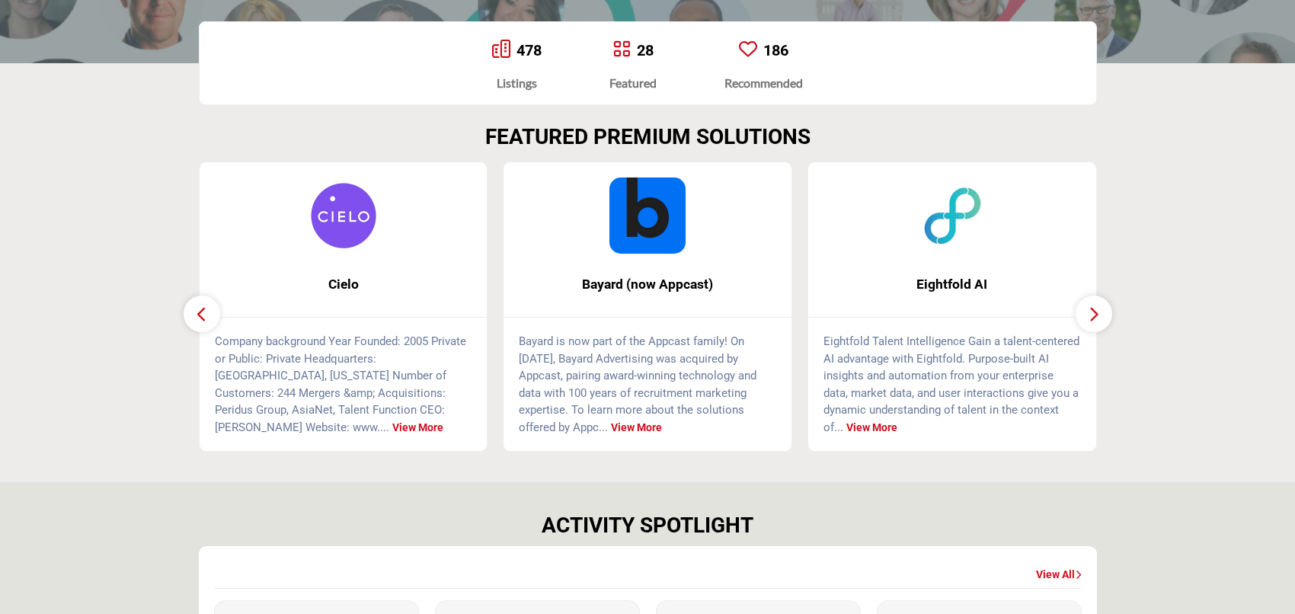
click at [206, 316] on icon "button" at bounding box center [202, 314] width 12 height 19
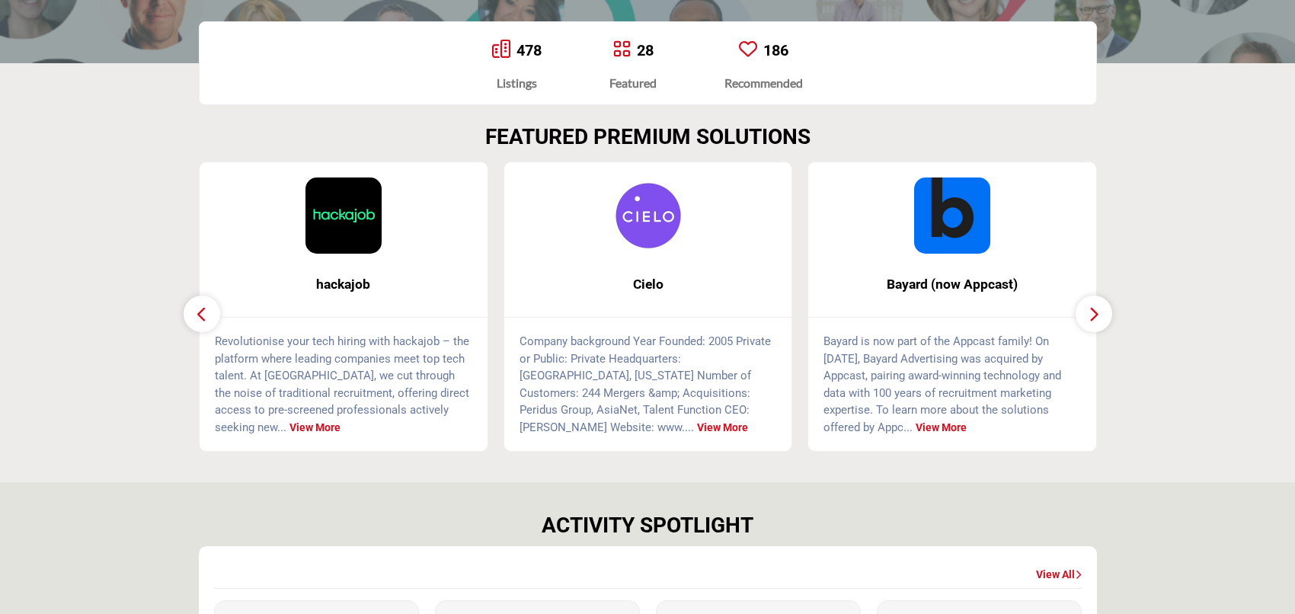
click at [206, 316] on icon "button" at bounding box center [202, 314] width 12 height 19
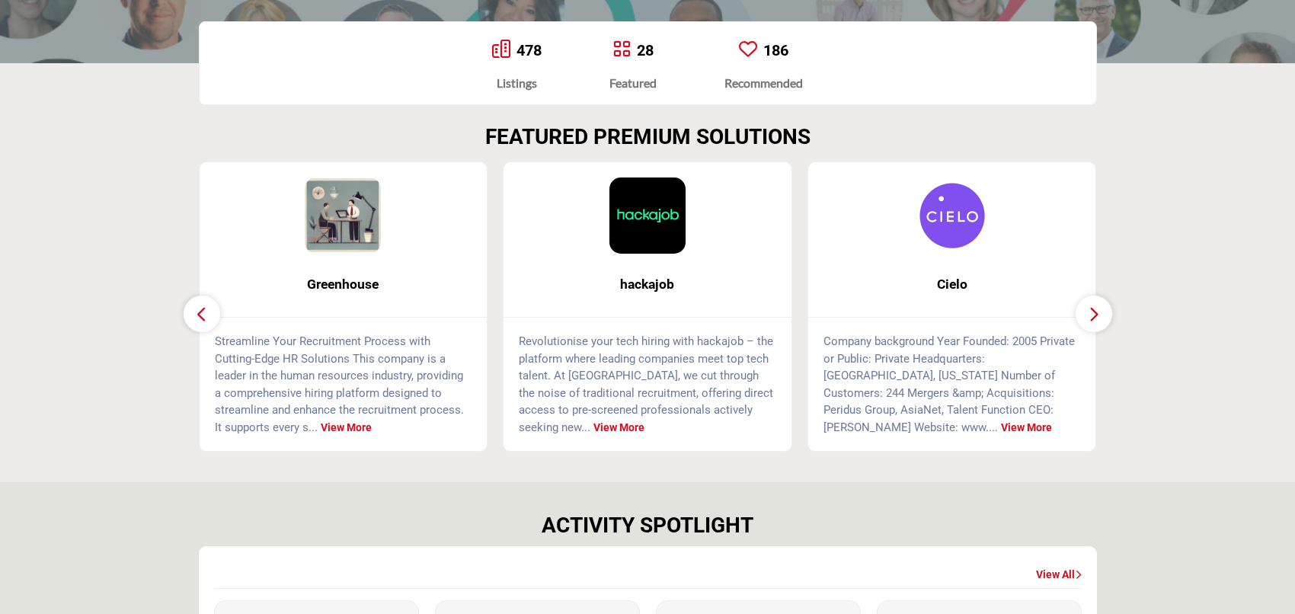
click at [206, 316] on icon "button" at bounding box center [202, 314] width 12 height 19
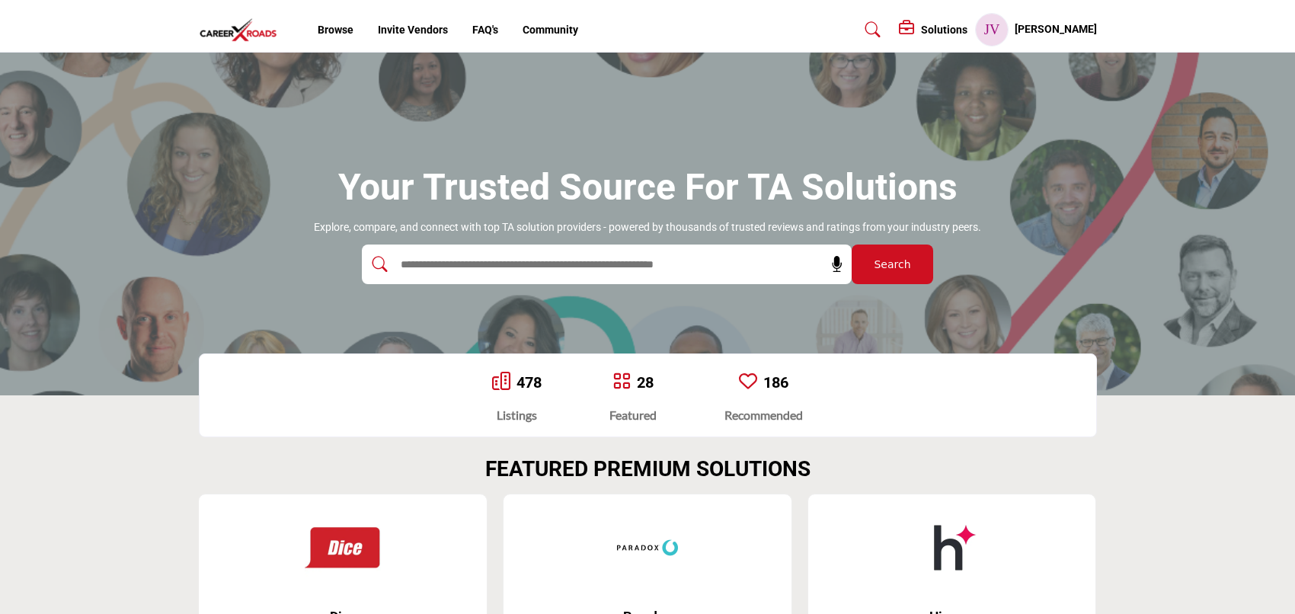
scroll to position [0, 0]
click at [898, 263] on span "Search" at bounding box center [892, 265] width 37 height 16
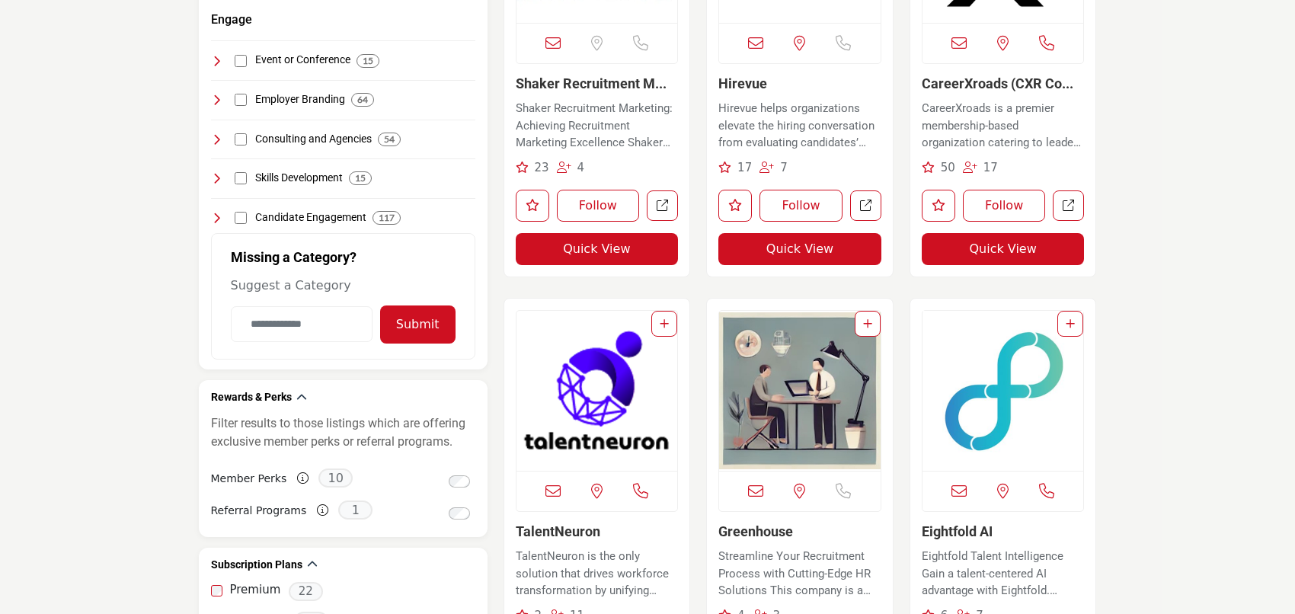
scroll to position [710, 0]
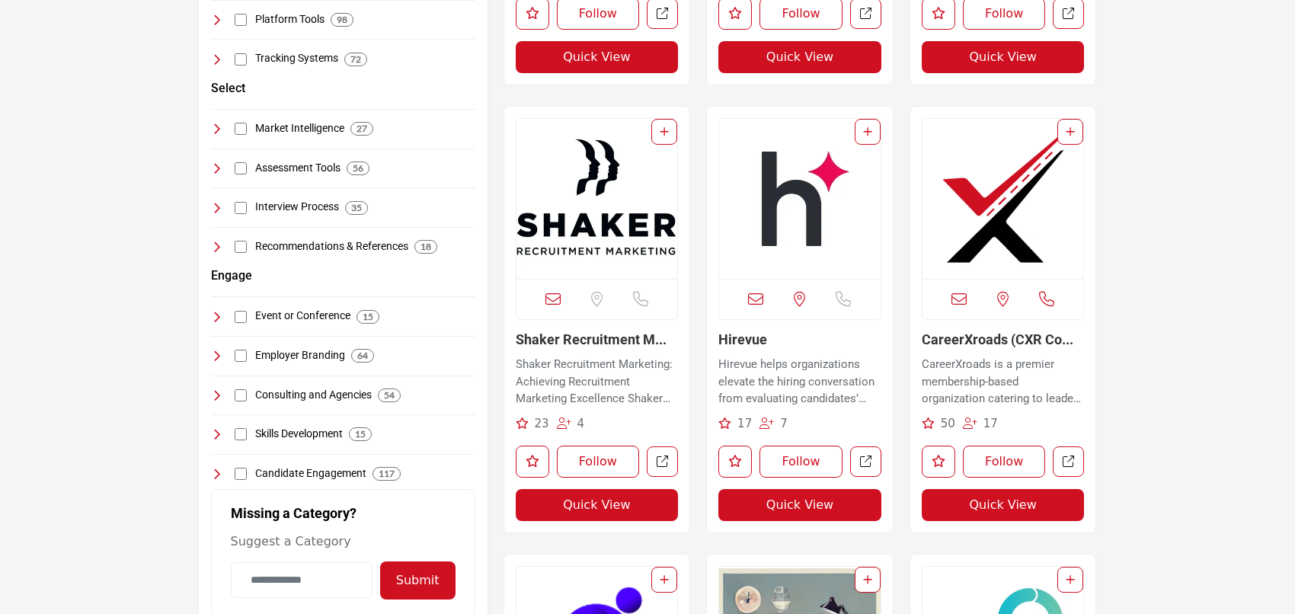
click at [615, 238] on img "Open Listing in new tab" at bounding box center [596, 199] width 161 height 160
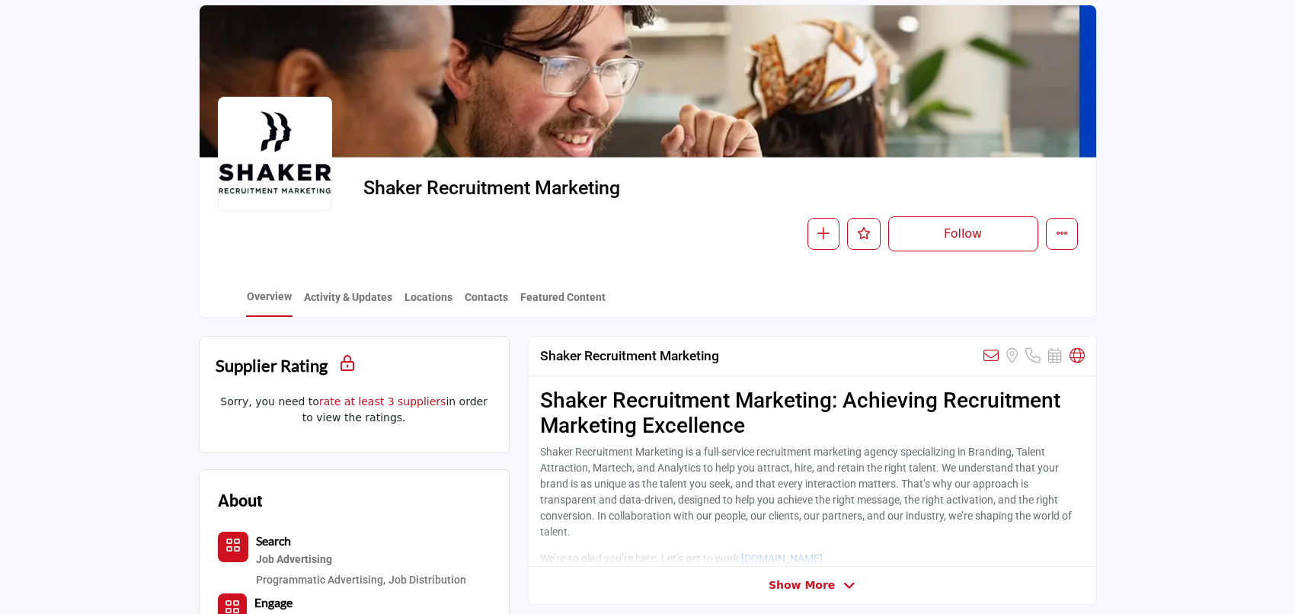
scroll to position [169, 0]
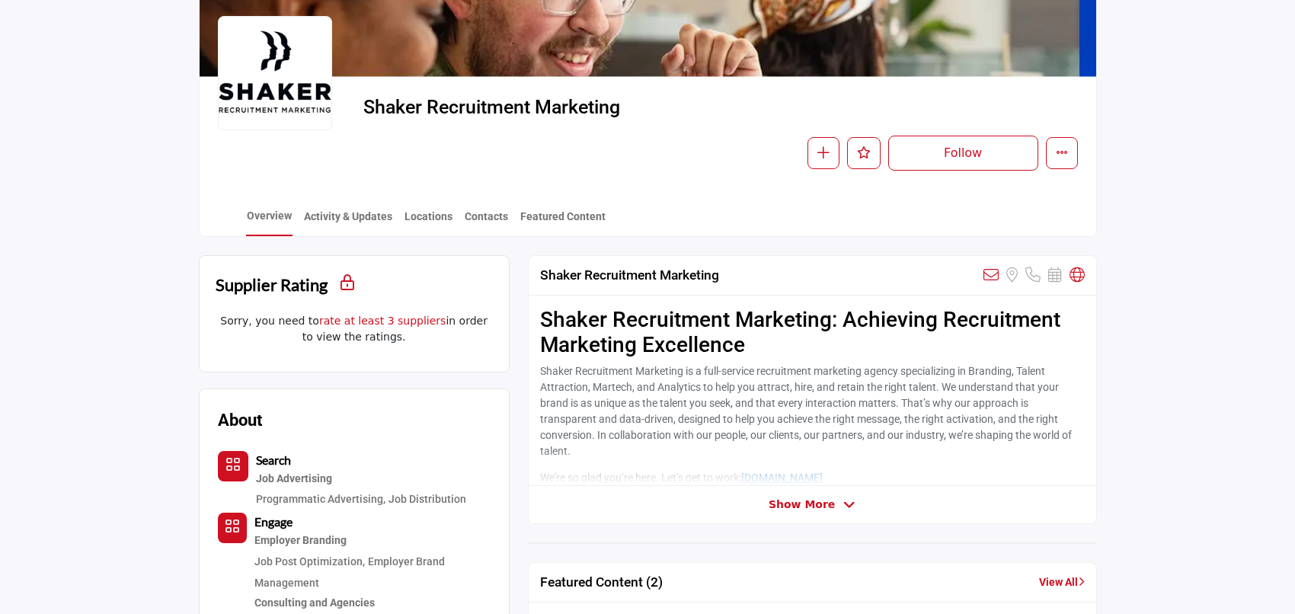
click at [820, 509] on span "Show More" at bounding box center [801, 505] width 66 height 16
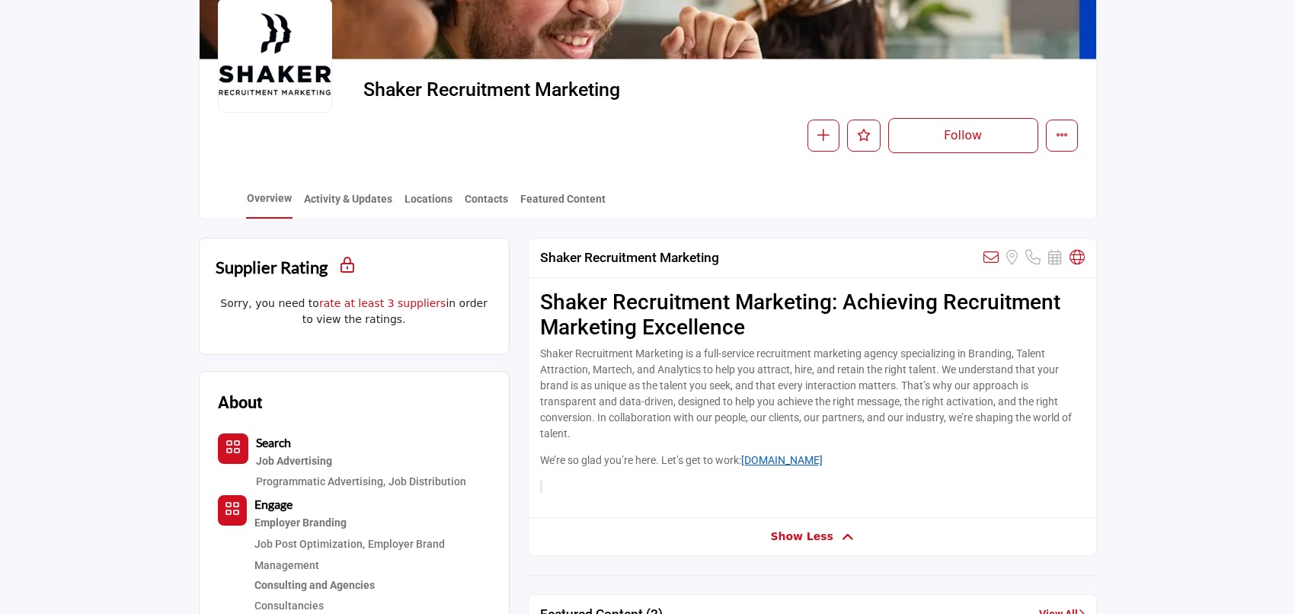
scroll to position [0, 0]
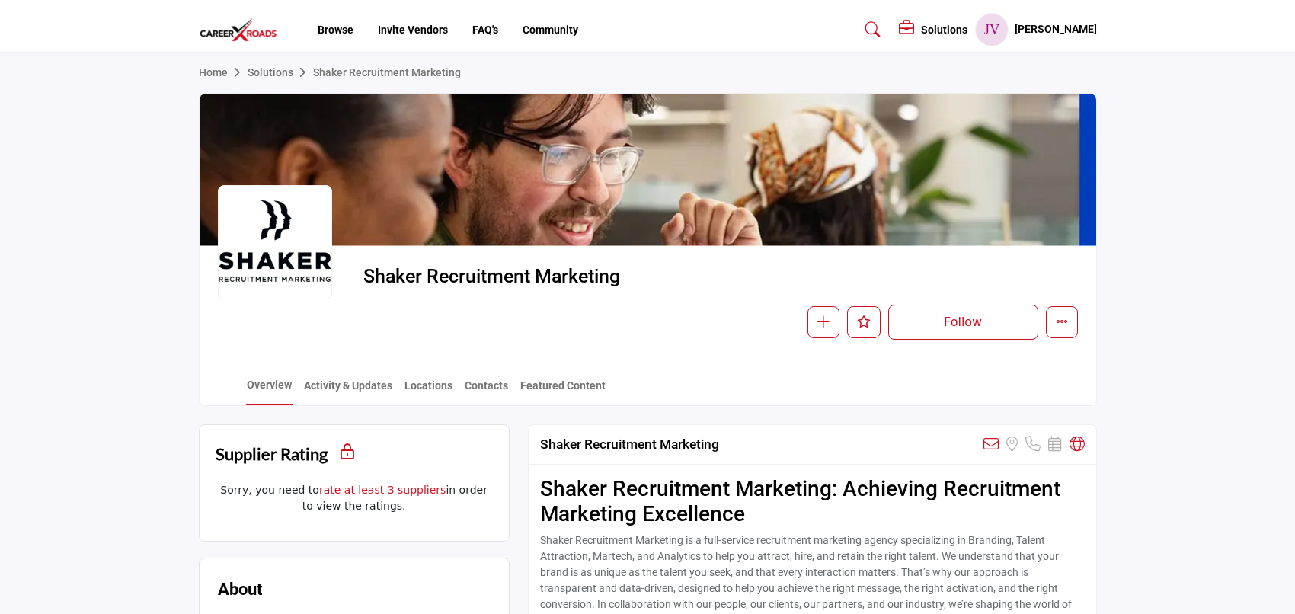
click at [264, 77] on link "Solutions" at bounding box center [280, 72] width 65 height 12
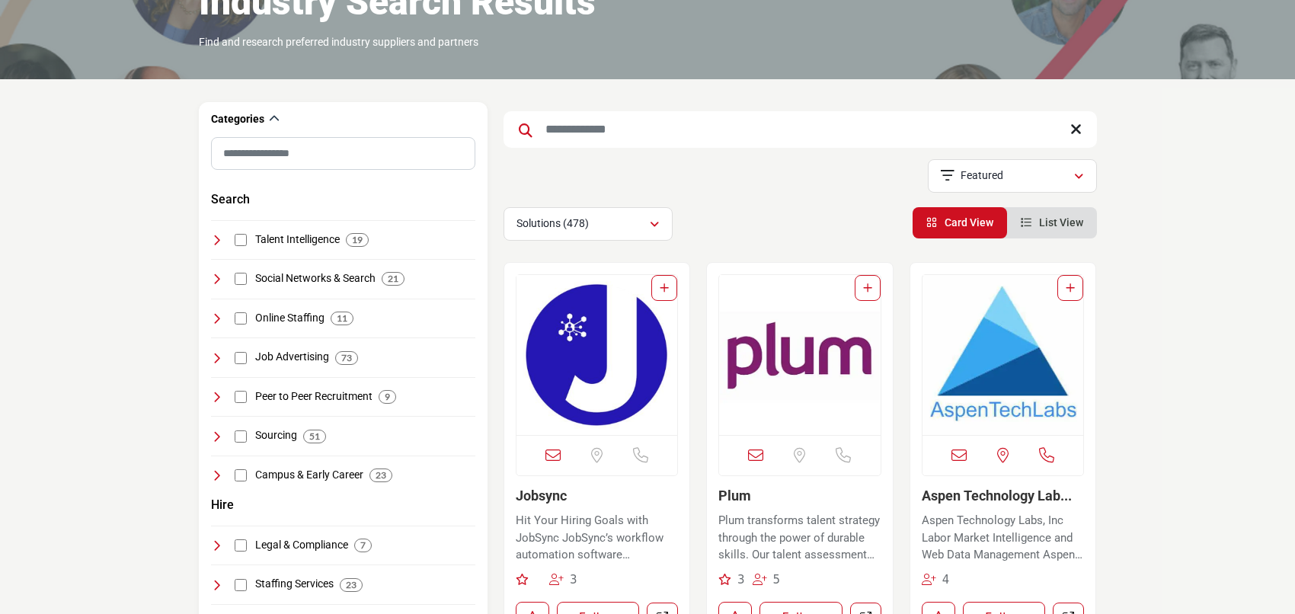
scroll to position [164, 0]
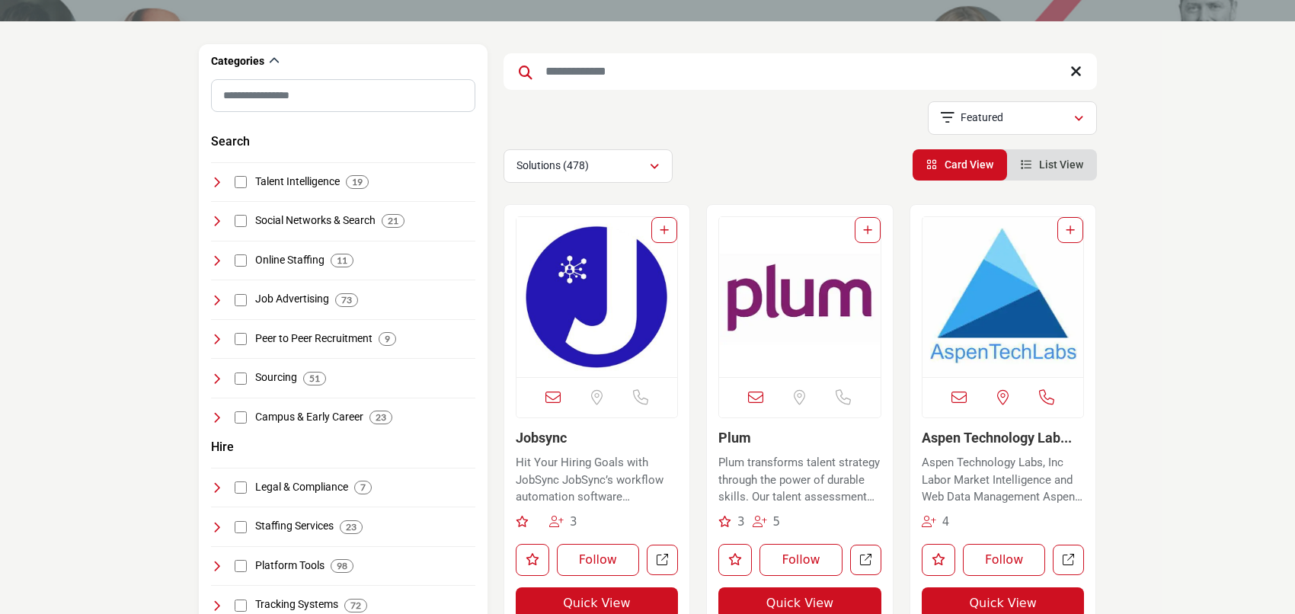
click at [647, 298] on img "Open Listing in new tab" at bounding box center [596, 297] width 161 height 160
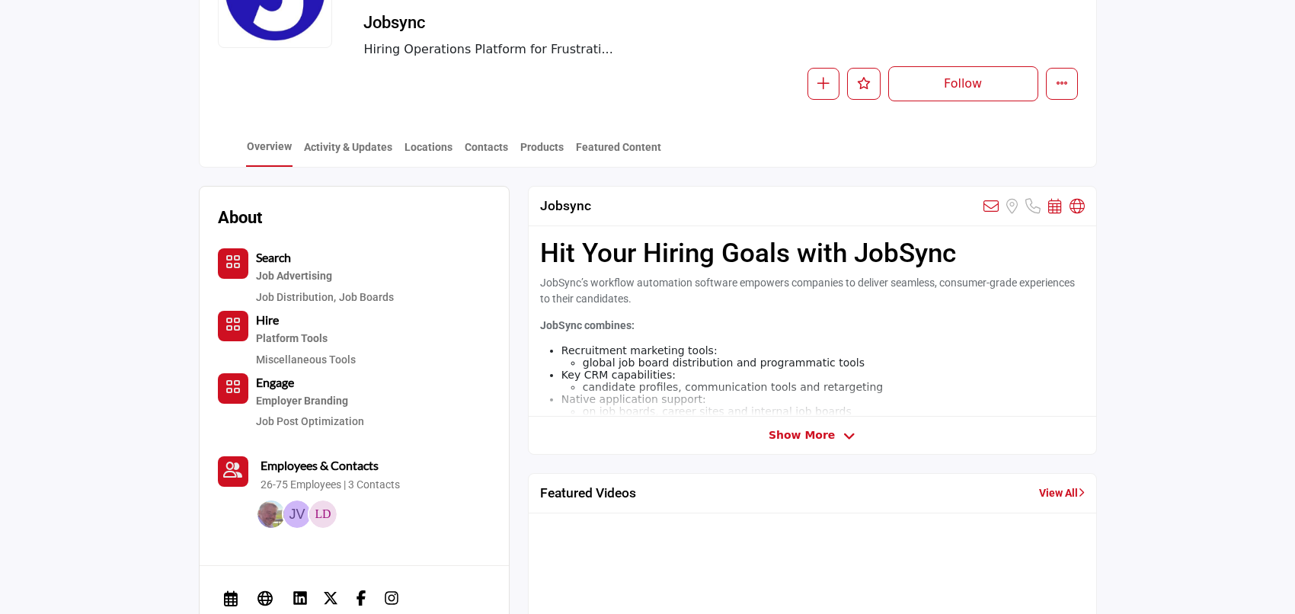
scroll to position [252, 0]
click at [772, 439] on div "Show More" at bounding box center [812, 435] width 567 height 16
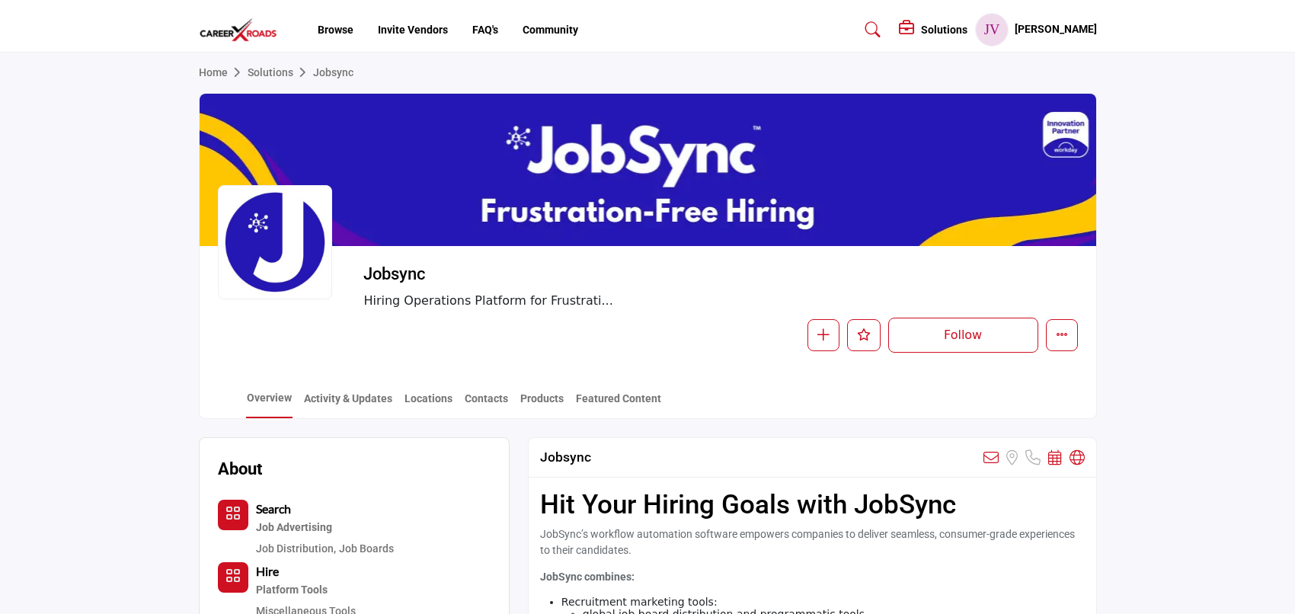
click at [273, 71] on link "Solutions" at bounding box center [280, 72] width 65 height 12
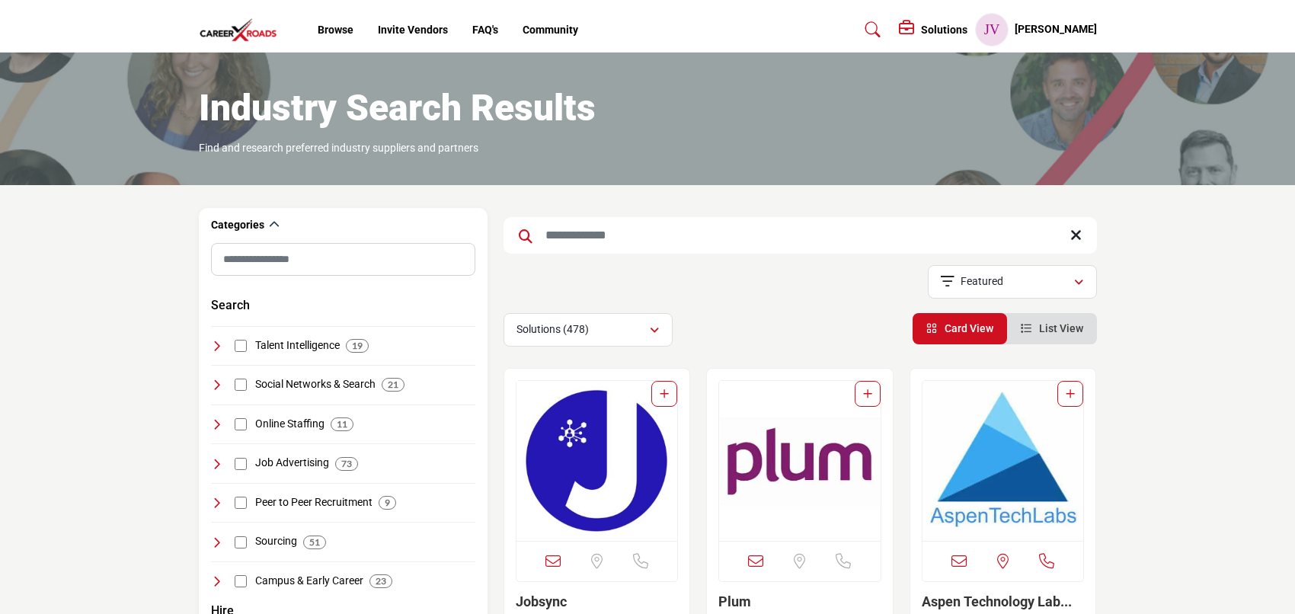
click at [235, 32] on img at bounding box center [242, 30] width 87 height 25
